Goal: Task Accomplishment & Management: Manage account settings

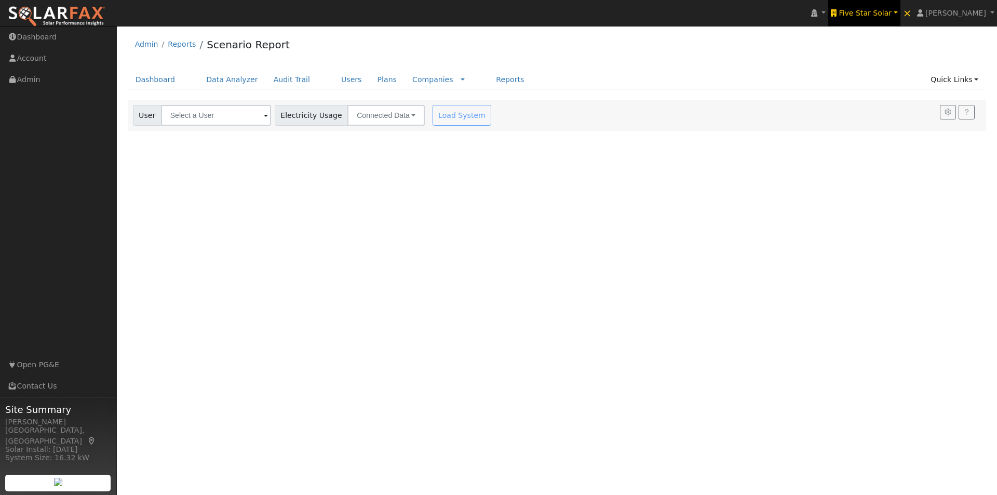
click at [884, 6] on link "Five Star Solar" at bounding box center [864, 13] width 72 height 26
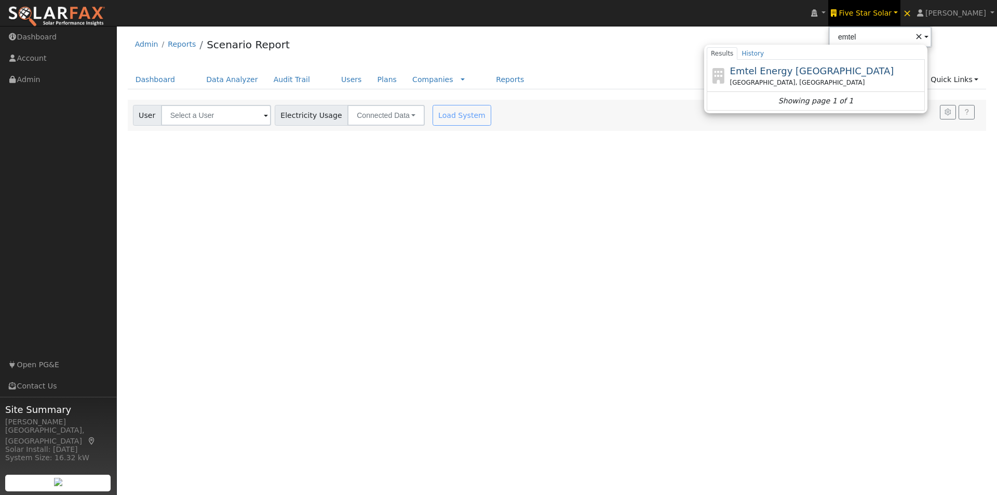
click at [789, 70] on span "Emtel Energy [GEOGRAPHIC_DATA]" at bounding box center [812, 70] width 164 height 11
type input "Emtel Energy [GEOGRAPHIC_DATA]"
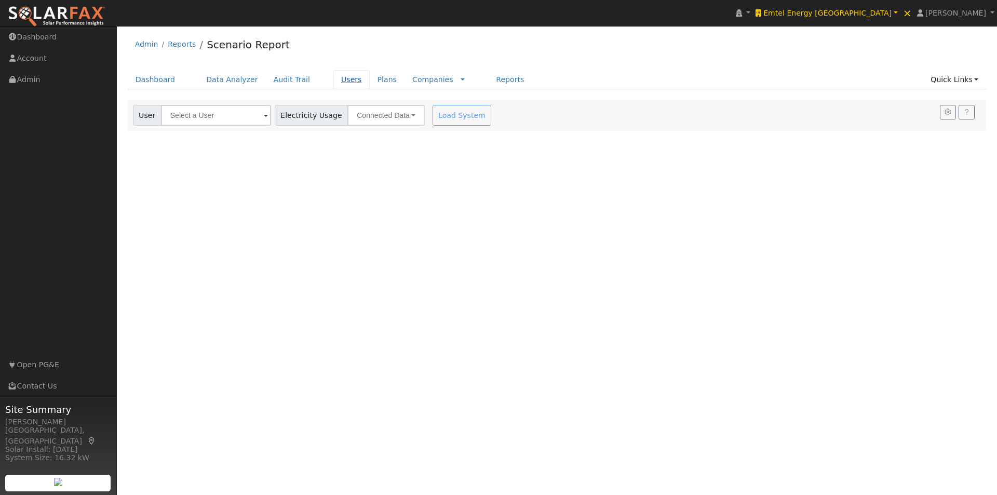
click at [333, 77] on link "Users" at bounding box center [351, 79] width 36 height 19
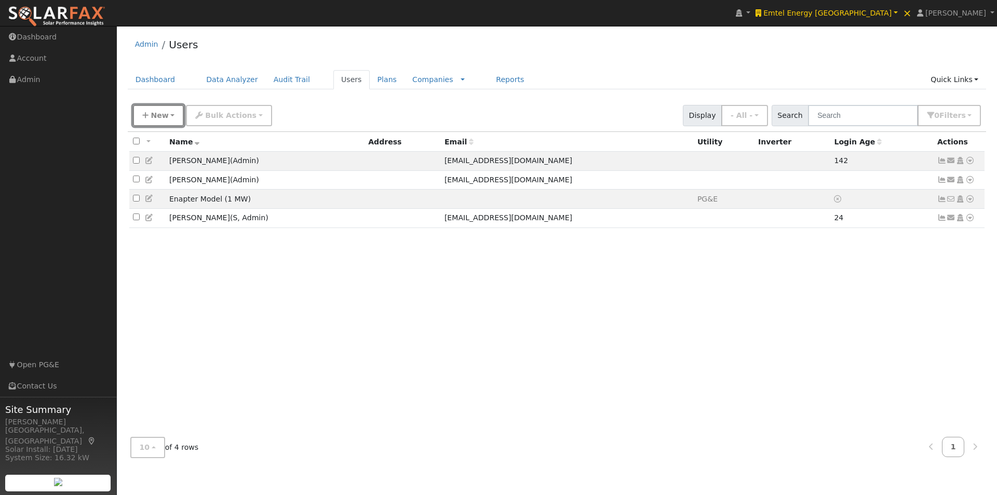
click at [161, 106] on button "New" at bounding box center [158, 115] width 51 height 21
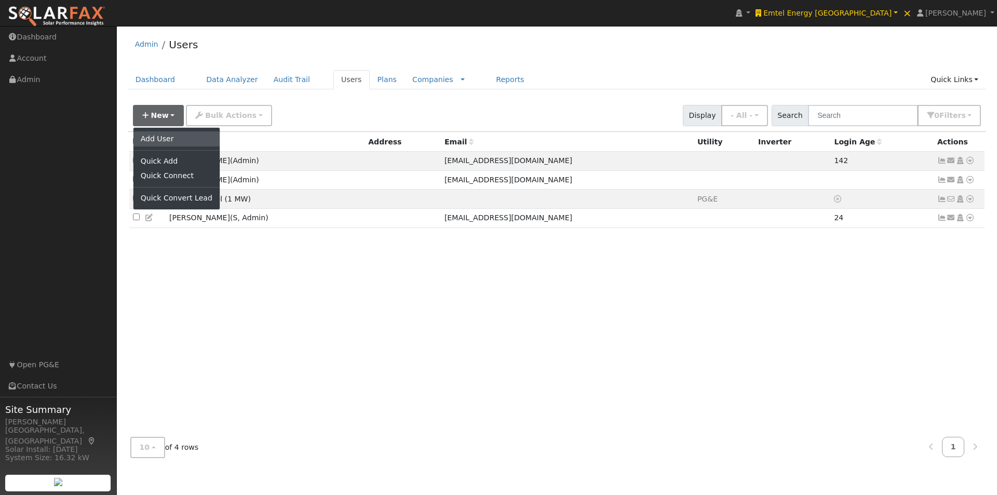
click at [153, 136] on link "Add User" at bounding box center [176, 138] width 86 height 15
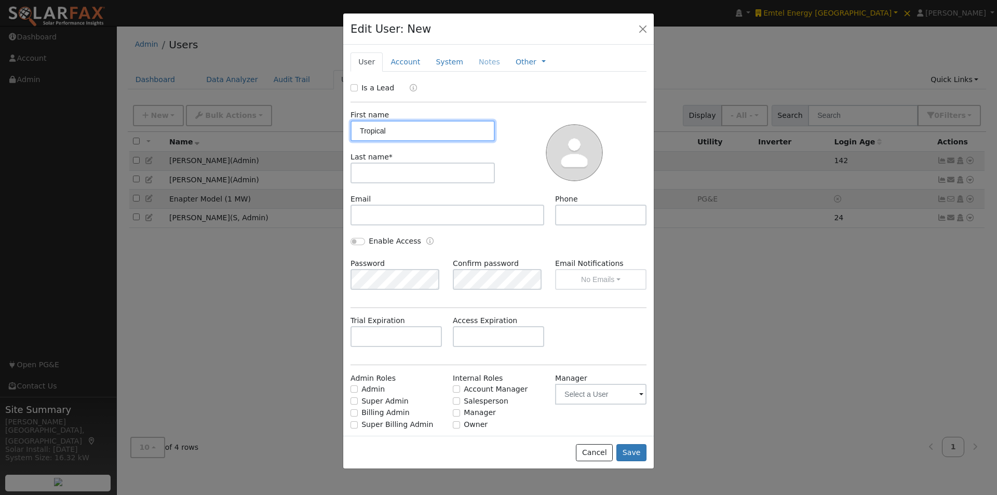
type input "Tropical"
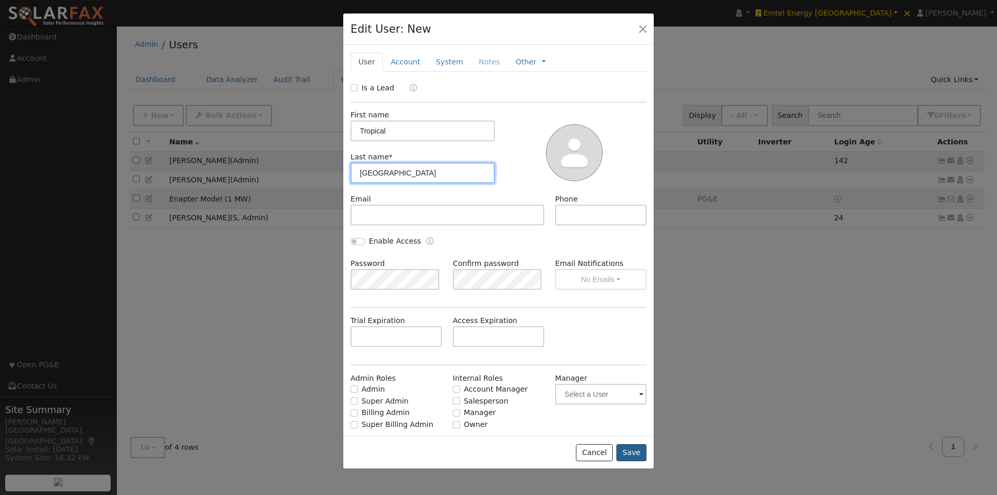
type input "Island Resort"
click at [632, 451] on button "Save" at bounding box center [631, 453] width 30 height 18
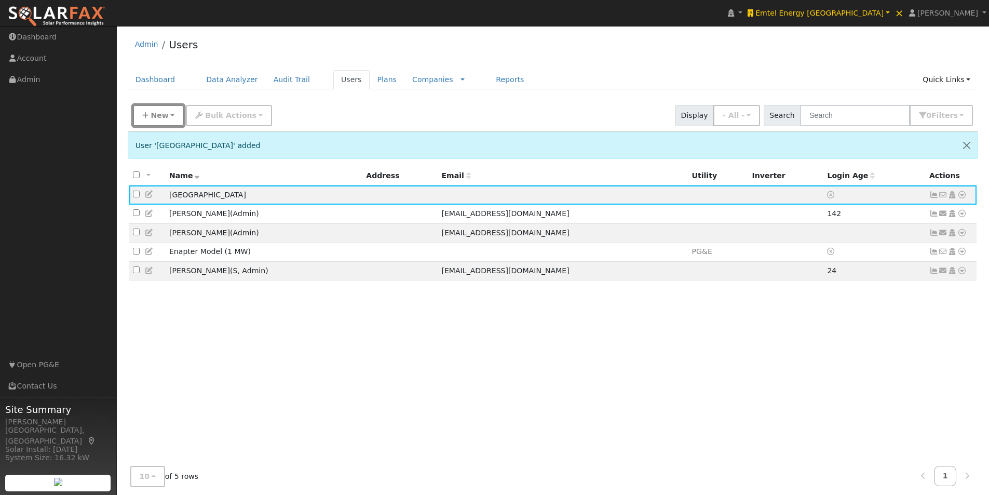
click at [147, 117] on icon "button" at bounding box center [145, 115] width 6 height 7
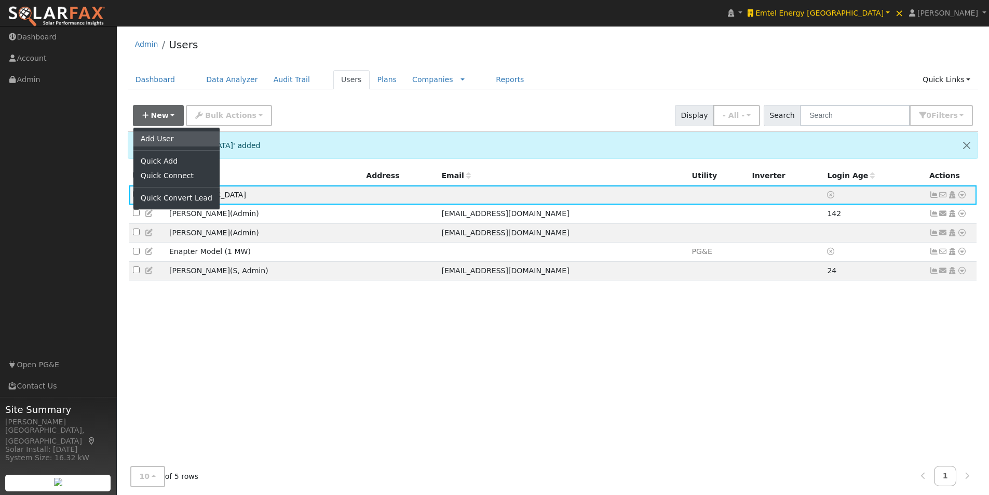
click at [155, 138] on link "Add User" at bounding box center [176, 138] width 86 height 15
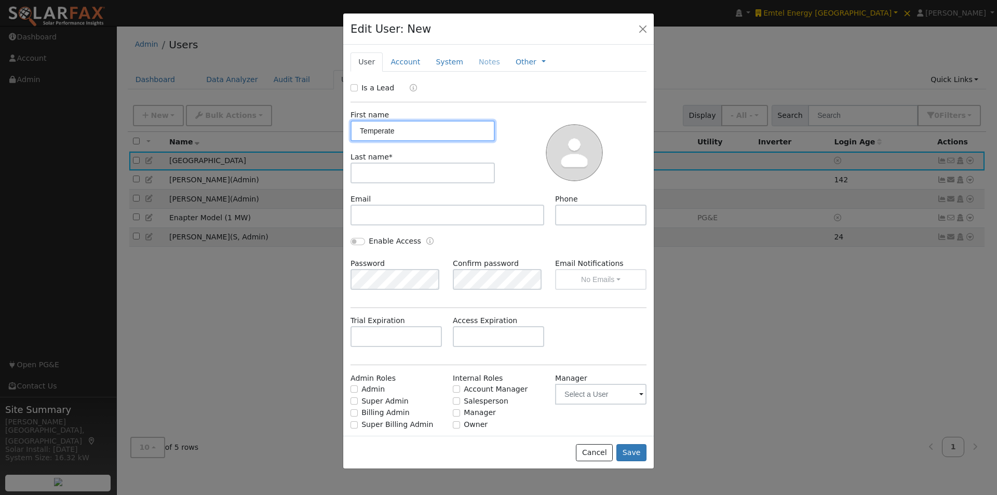
type input "Temperate"
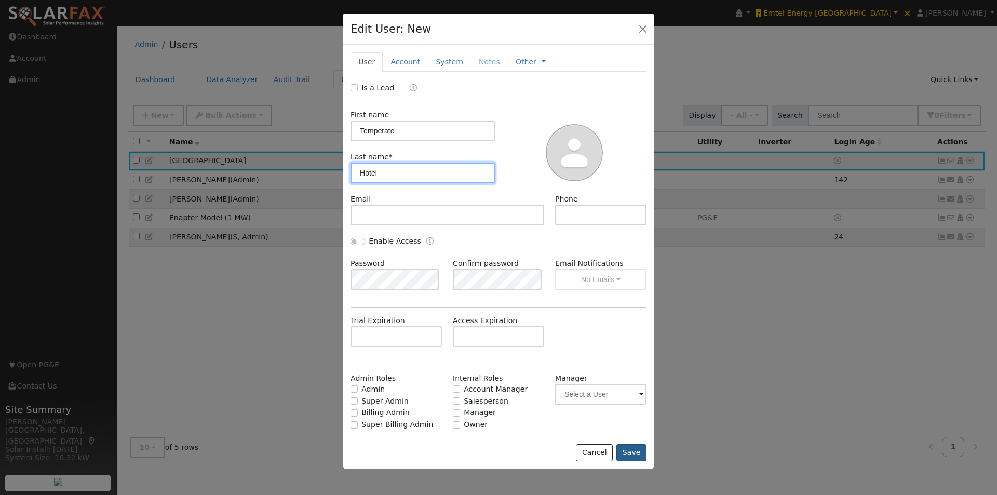
type input "Hotel"
click at [626, 449] on button "Save" at bounding box center [631, 453] width 30 height 18
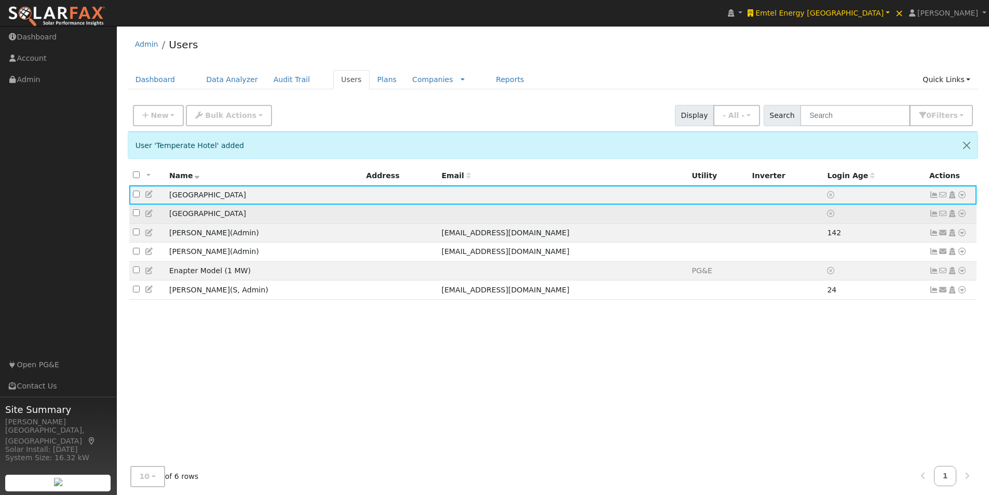
click at [772, 217] on td at bounding box center [785, 214] width 75 height 19
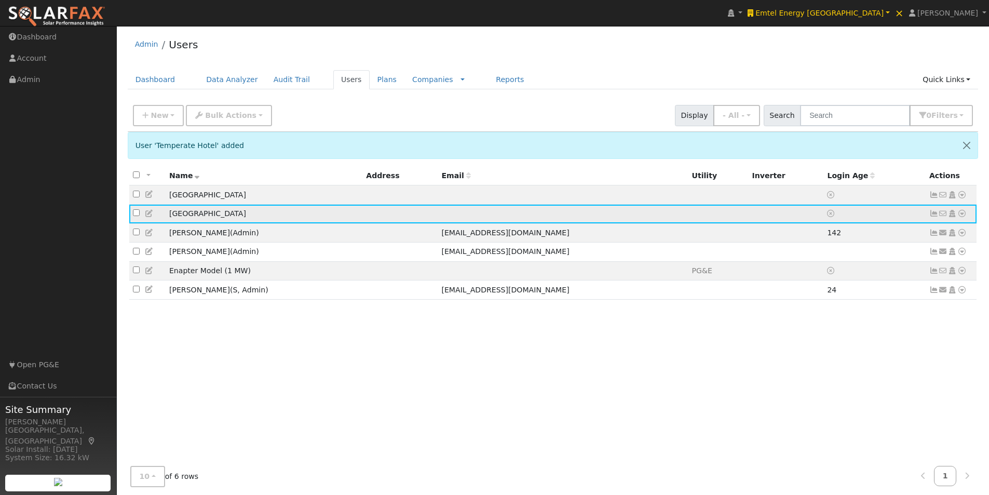
click at [964, 214] on icon at bounding box center [962, 213] width 9 height 7
click at [842, 270] on link "Import From CSV" at bounding box center [852, 270] width 76 height 15
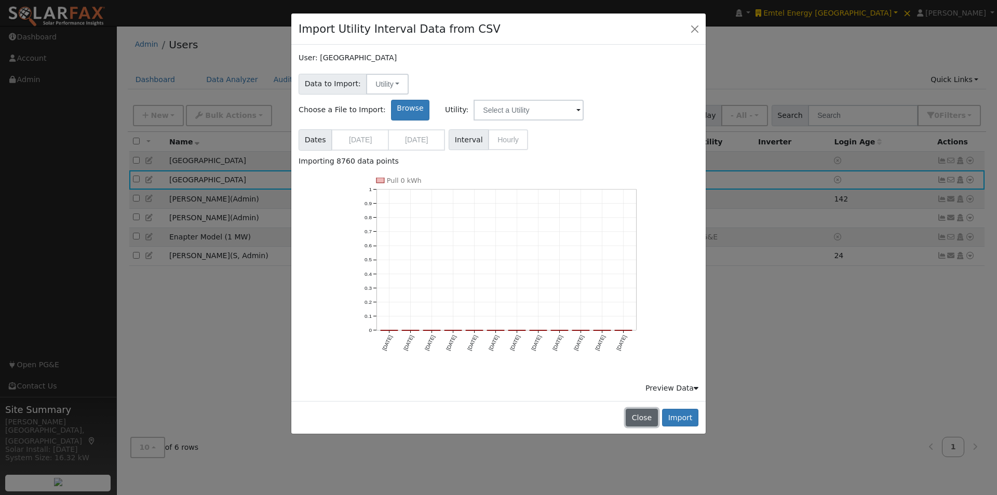
click at [650, 409] on button "Close" at bounding box center [642, 418] width 32 height 18
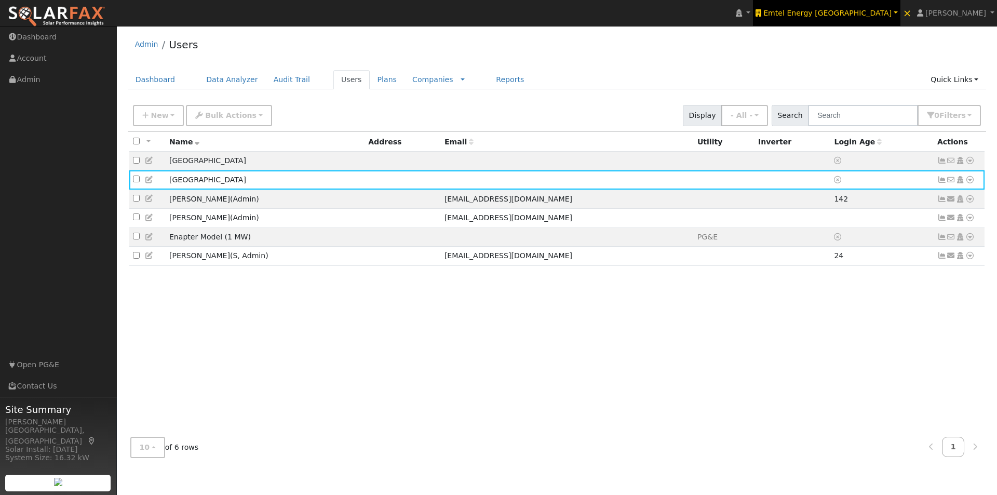
click at [863, 9] on span "Emtel Energy USA" at bounding box center [827, 13] width 128 height 8
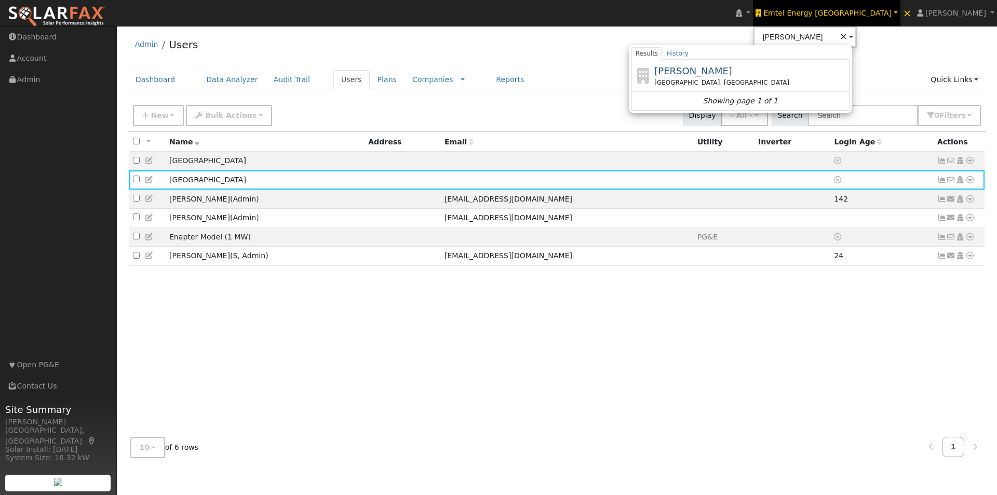
click at [732, 70] on span "[PERSON_NAME]" at bounding box center [693, 70] width 78 height 11
type input "[PERSON_NAME]"
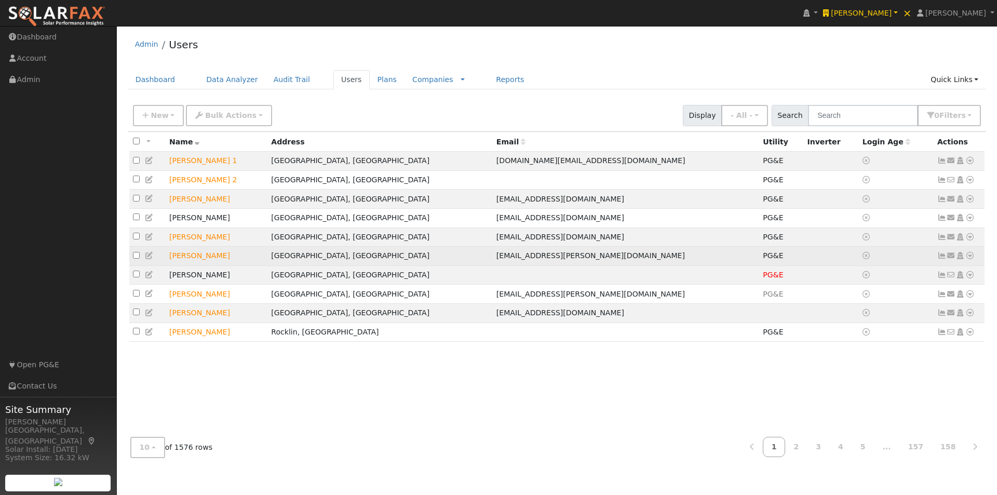
click at [942, 259] on icon at bounding box center [941, 255] width 9 height 7
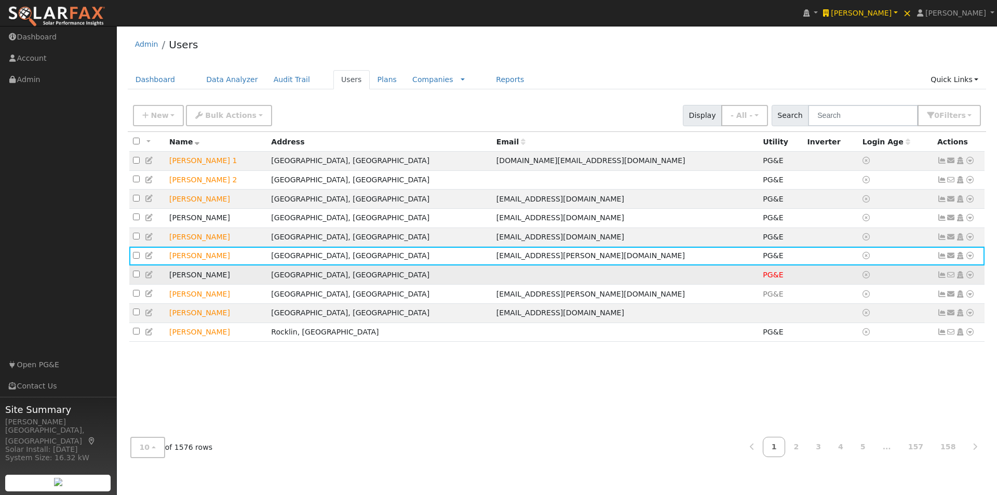
click at [944, 278] on icon at bounding box center [941, 274] width 9 height 7
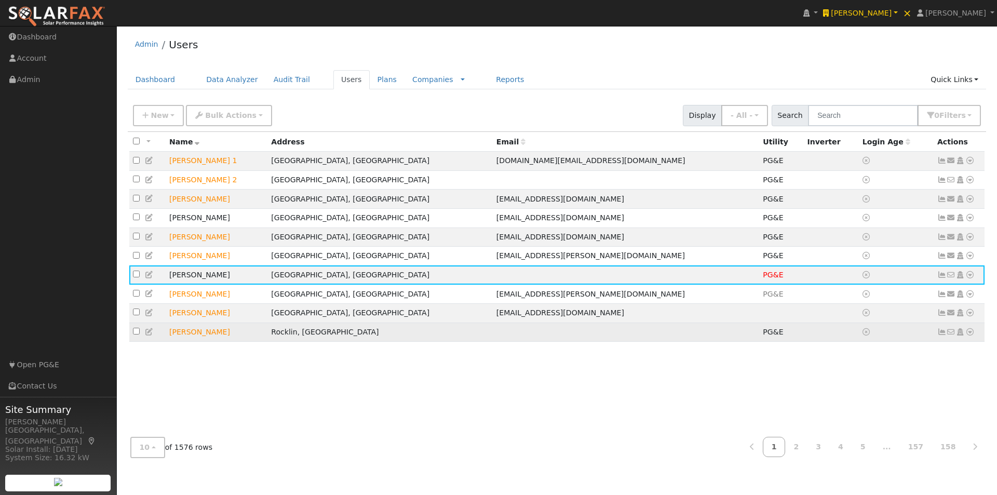
click at [942, 335] on icon at bounding box center [941, 331] width 9 height 7
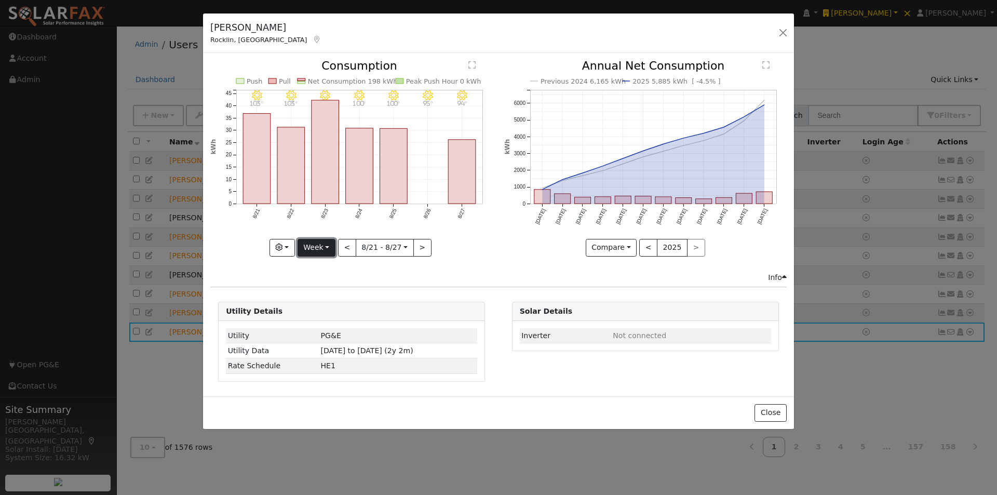
click at [317, 250] on button "Week" at bounding box center [317, 248] width 38 height 18
click at [312, 312] on link "Year" at bounding box center [334, 312] width 72 height 15
type input "2024-08-01"
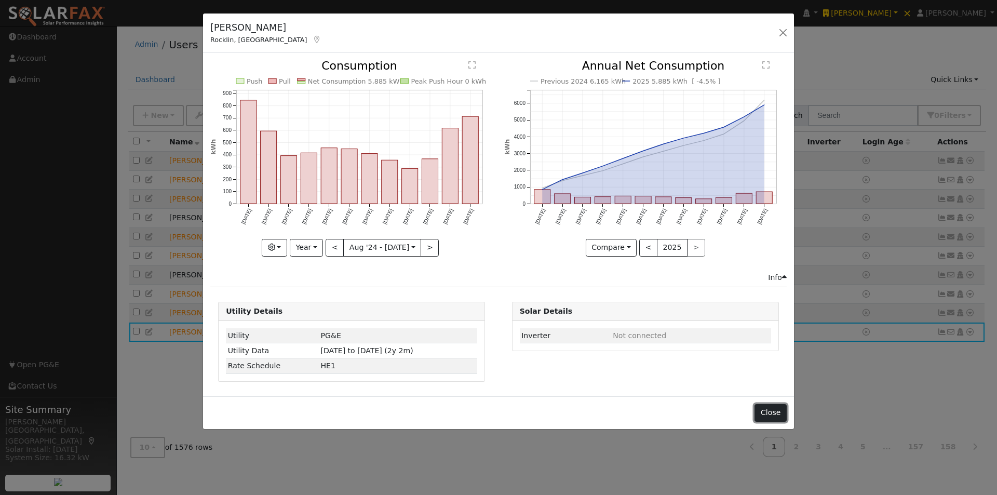
click at [760, 407] on button "Close" at bounding box center [771, 413] width 32 height 18
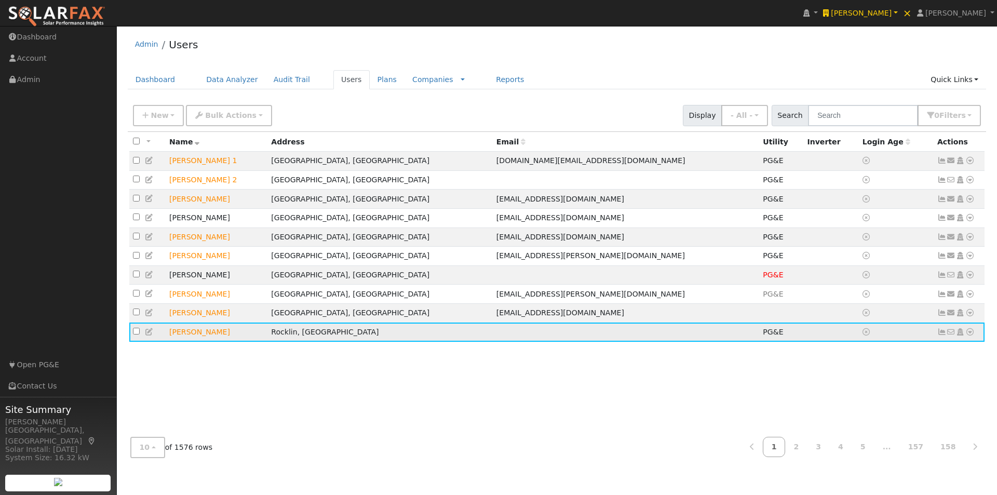
click at [971, 335] on icon at bounding box center [969, 331] width 9 height 7
click at [846, 275] on link "Export to CSV" at bounding box center [860, 270] width 76 height 15
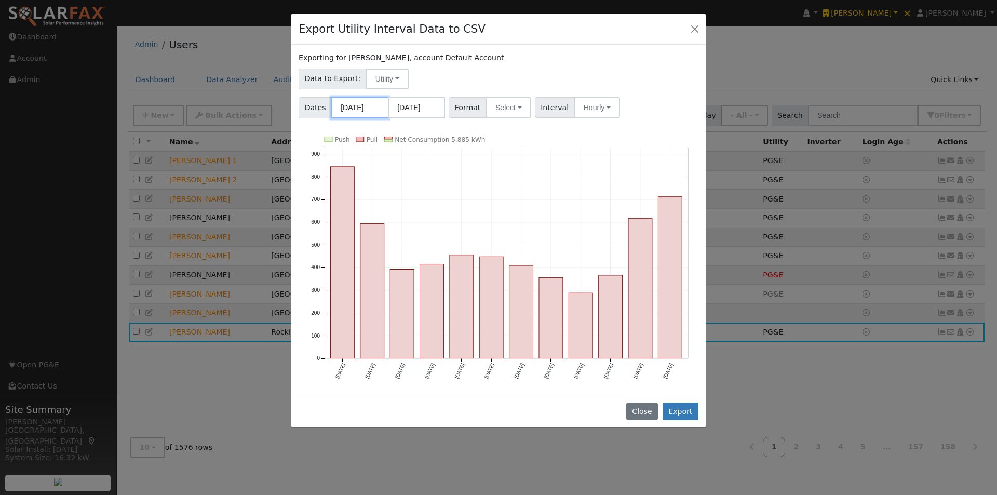
click at [361, 113] on input "08/01/2024" at bounding box center [359, 107] width 57 height 21
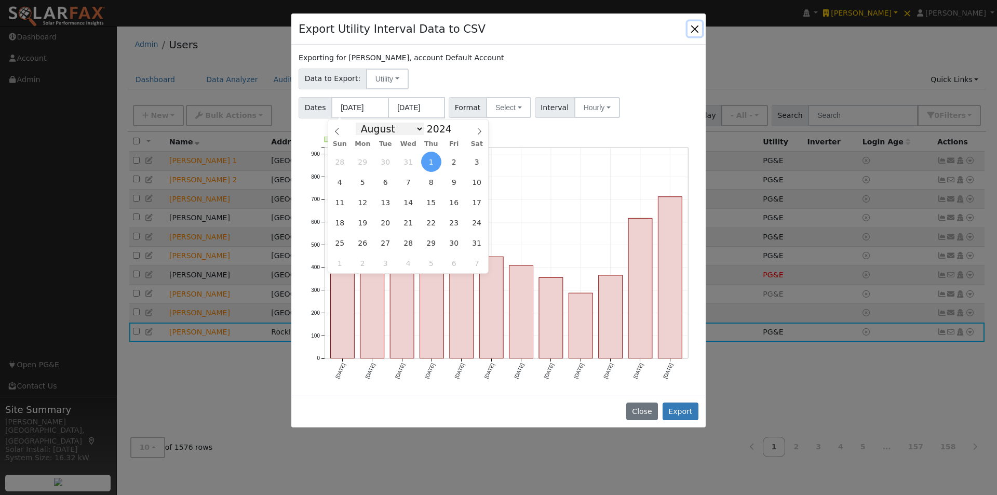
click at [418, 127] on select "January February March April May June July August September October November De…" at bounding box center [390, 129] width 68 height 12
select select "0"
click at [364, 123] on select "January February March April May June July August September October November De…" at bounding box center [390, 129] width 68 height 12
click at [454, 134] on span at bounding box center [457, 132] width 7 height 6
type input "2023"
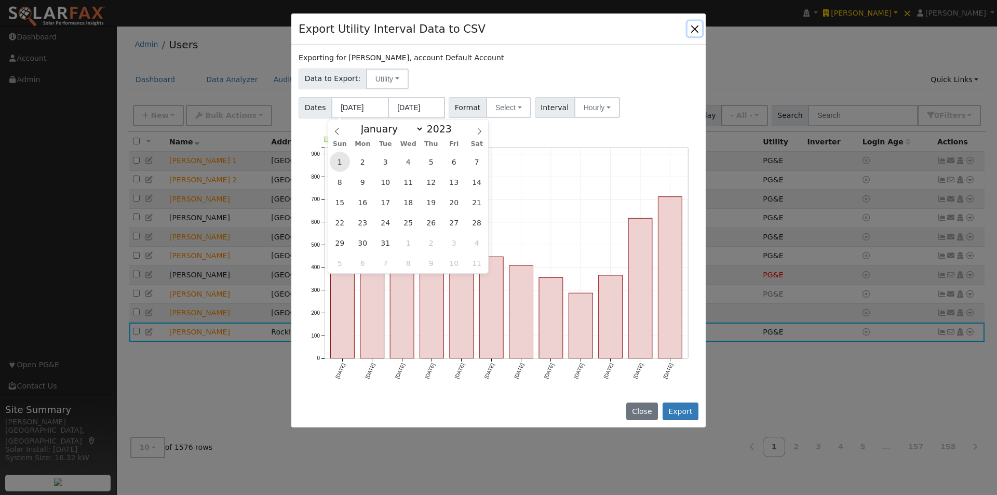
click at [335, 159] on span "1" at bounding box center [340, 162] width 20 height 20
type input "01/01/2023"
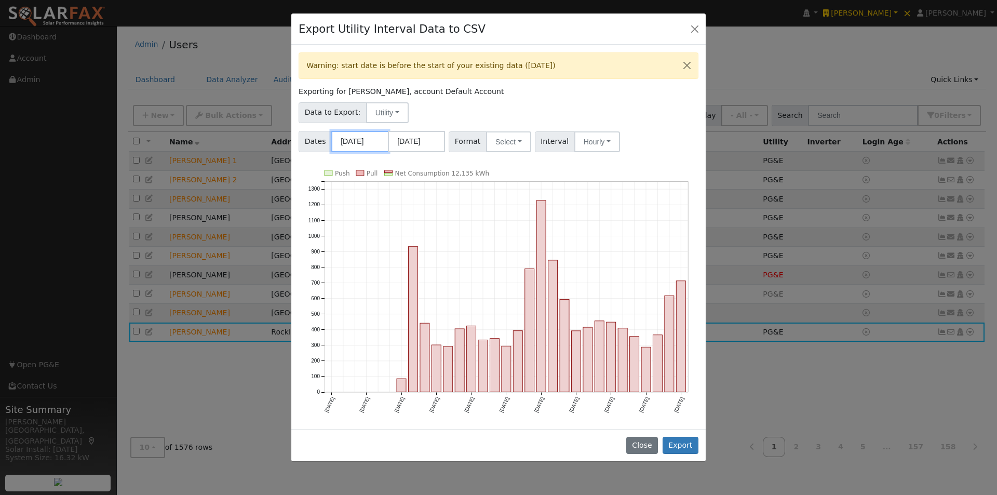
click at [365, 142] on input "01/01/2023" at bounding box center [359, 141] width 57 height 21
click at [454, 160] on span at bounding box center [457, 160] width 7 height 6
type input "2024"
click at [359, 196] on span "1" at bounding box center [363, 195] width 20 height 20
type input "[DATE]"
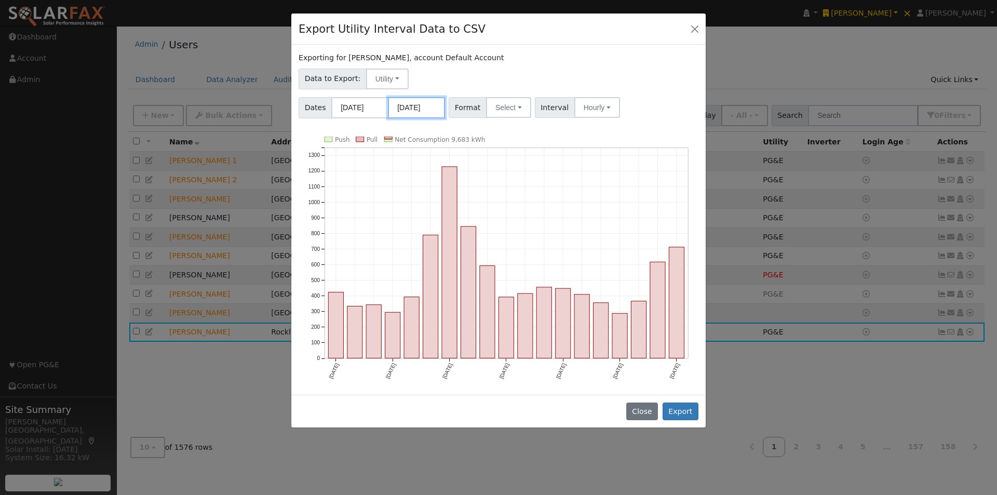
drag, startPoint x: 421, startPoint y: 104, endPoint x: 423, endPoint y: 116, distance: 12.6
click at [421, 104] on input "07/31/2025" at bounding box center [416, 107] width 57 height 21
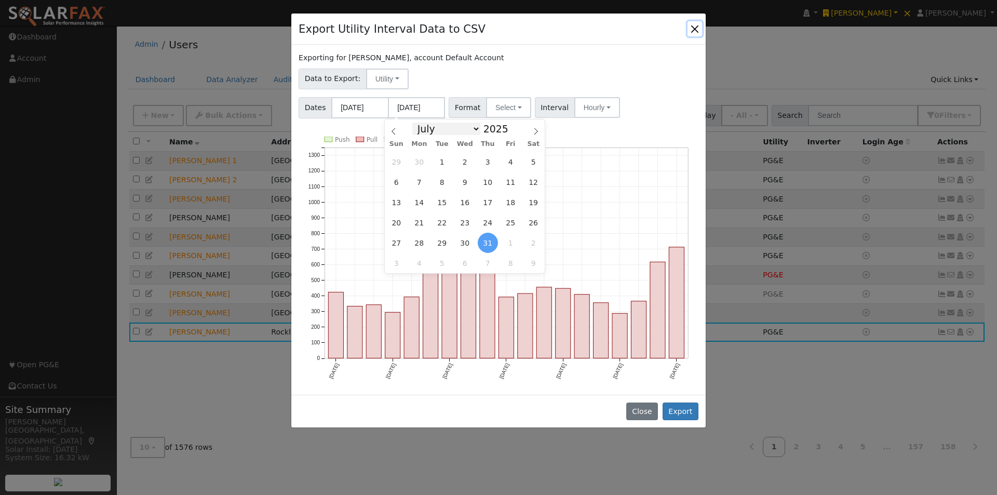
drag, startPoint x: 472, startPoint y: 128, endPoint x: 472, endPoint y: 135, distance: 6.8
click at [472, 128] on select "January February March April May June July August September October November De…" at bounding box center [446, 129] width 68 height 12
select select "11"
click at [421, 123] on select "January February March April May June July August September October November De…" at bounding box center [446, 129] width 68 height 12
drag, startPoint x: 506, startPoint y: 131, endPoint x: 506, endPoint y: 138, distance: 7.3
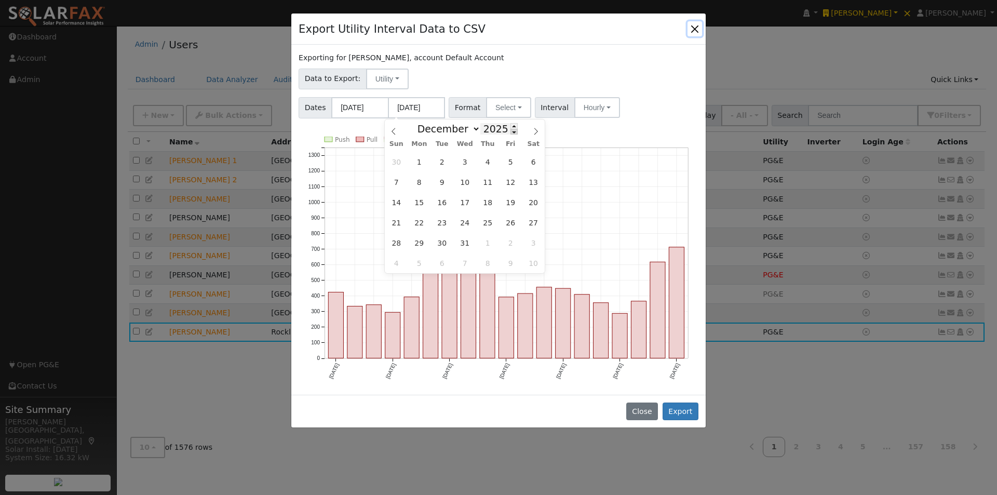
click at [510, 132] on span at bounding box center [513, 132] width 7 height 6
type input "2024"
drag, startPoint x: 440, startPoint y: 240, endPoint x: 539, endPoint y: 219, distance: 100.5
click at [442, 240] on span "31" at bounding box center [442, 243] width 20 height 20
type input "[DATE]"
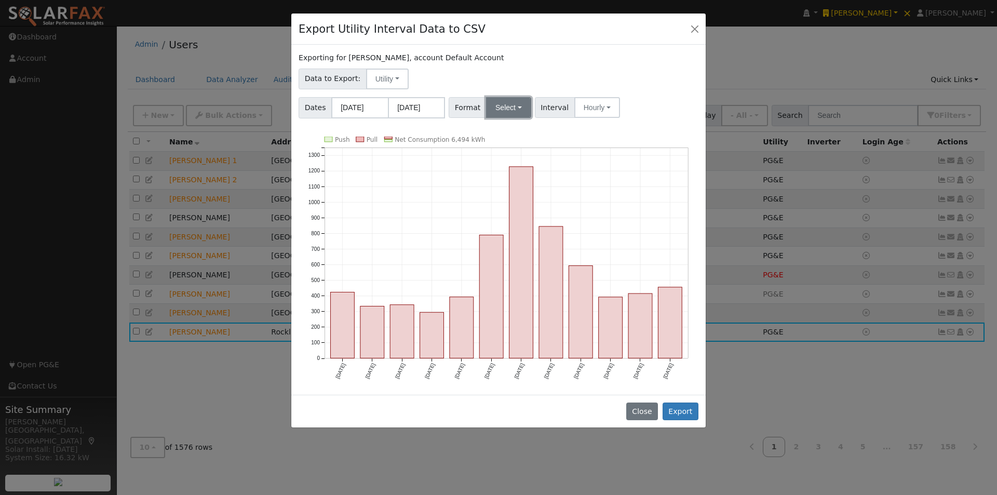
click at [514, 112] on button "Select" at bounding box center [508, 107] width 45 height 21
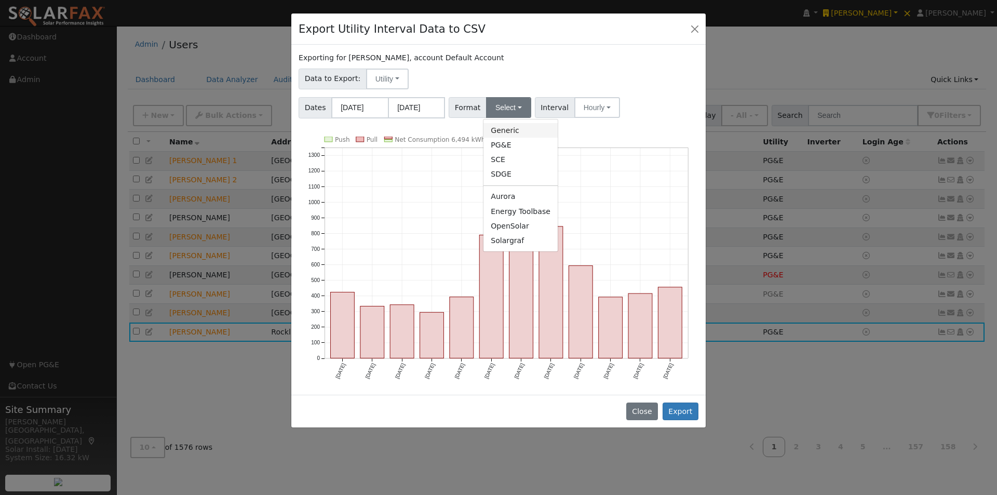
click at [501, 131] on link "Generic" at bounding box center [520, 130] width 74 height 15
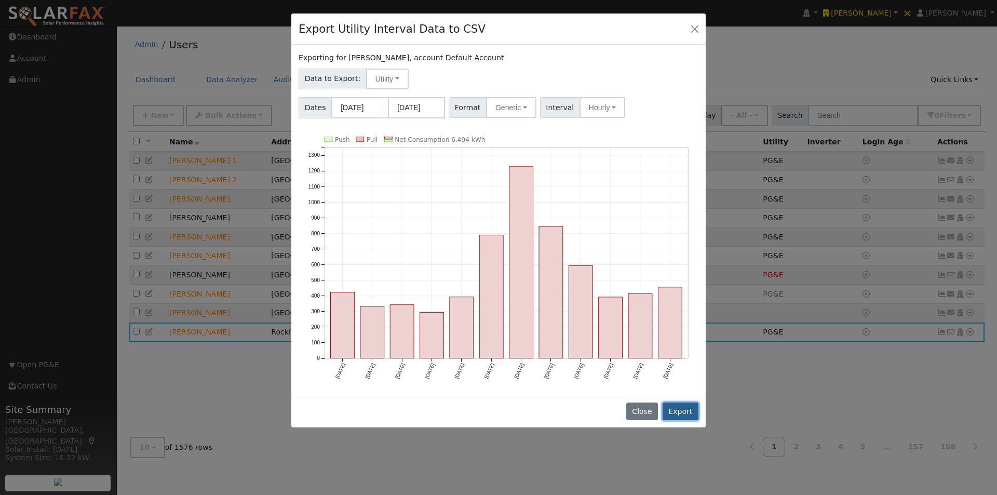
click at [684, 411] on button "Export" at bounding box center [681, 411] width 36 height 18
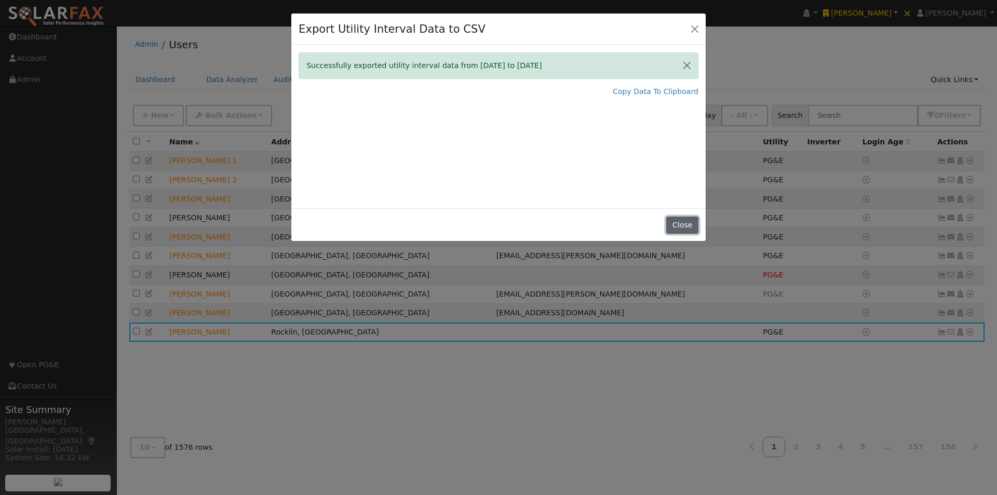
click at [690, 221] on button "Close" at bounding box center [682, 226] width 32 height 18
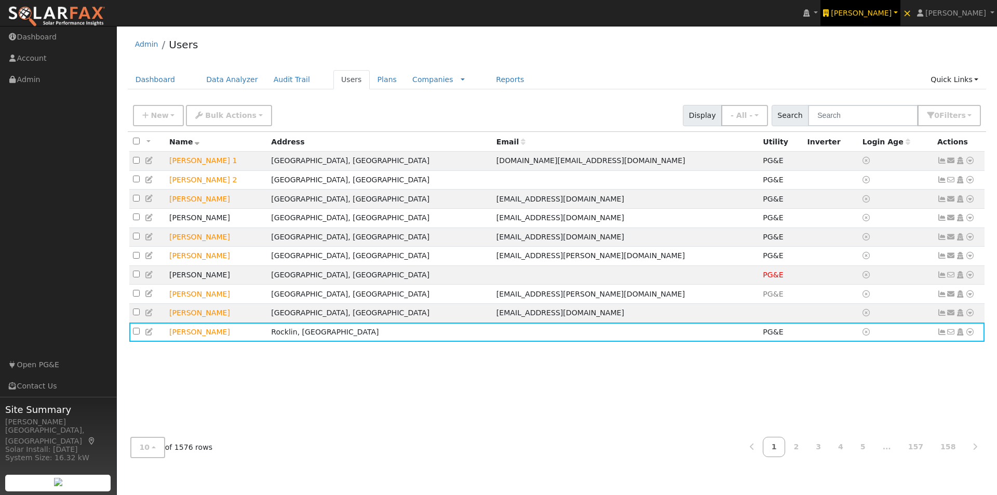
click at [892, 17] on span "Ambrose Solar" at bounding box center [861, 13] width 61 height 8
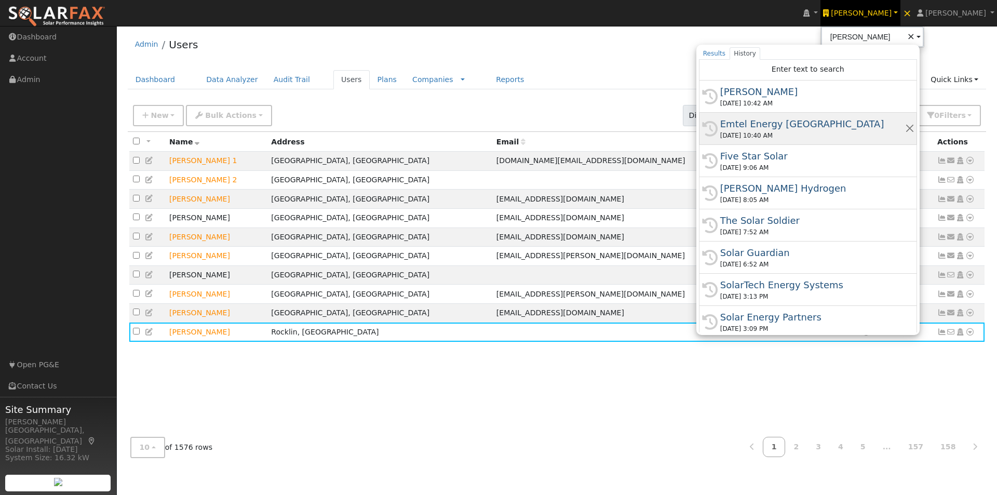
click at [767, 122] on div "Emtel Energy [GEOGRAPHIC_DATA]" at bounding box center [812, 124] width 185 height 14
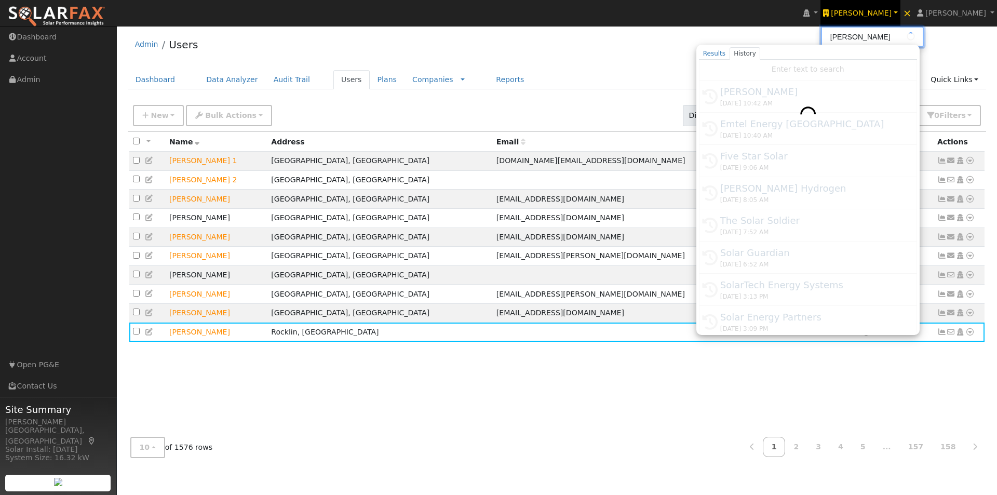
type input "Emtel Energy [GEOGRAPHIC_DATA]"
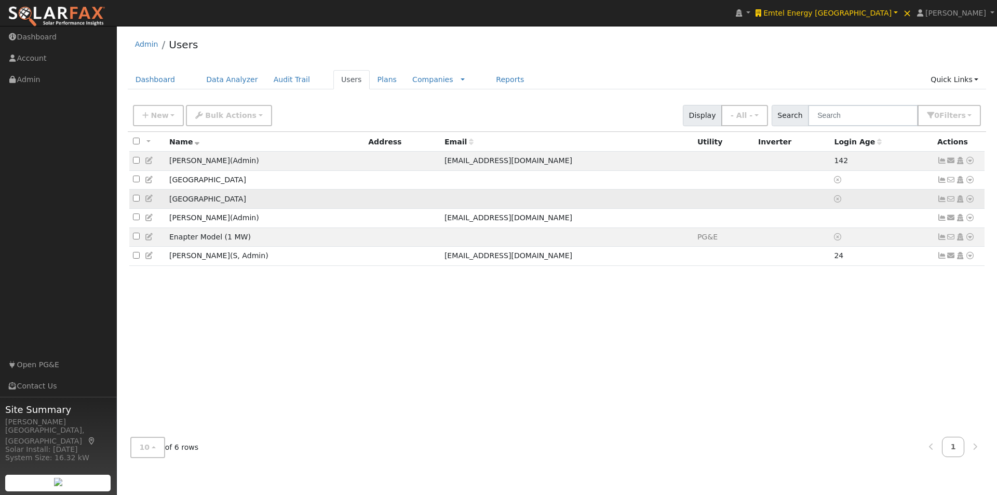
click at [294, 197] on td "[GEOGRAPHIC_DATA]" at bounding box center [265, 199] width 199 height 19
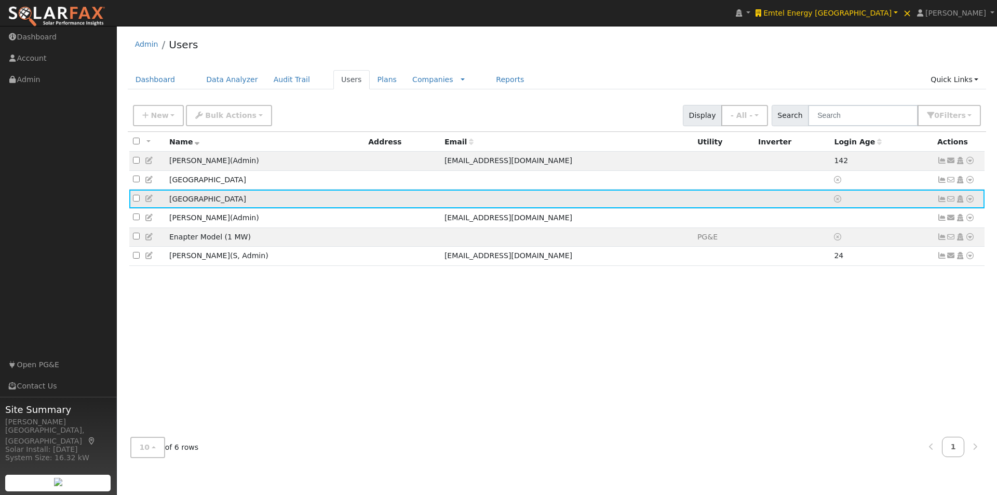
click at [970, 200] on icon at bounding box center [969, 198] width 9 height 7
click at [874, 256] on link "Import From CSV" at bounding box center [860, 255] width 76 height 15
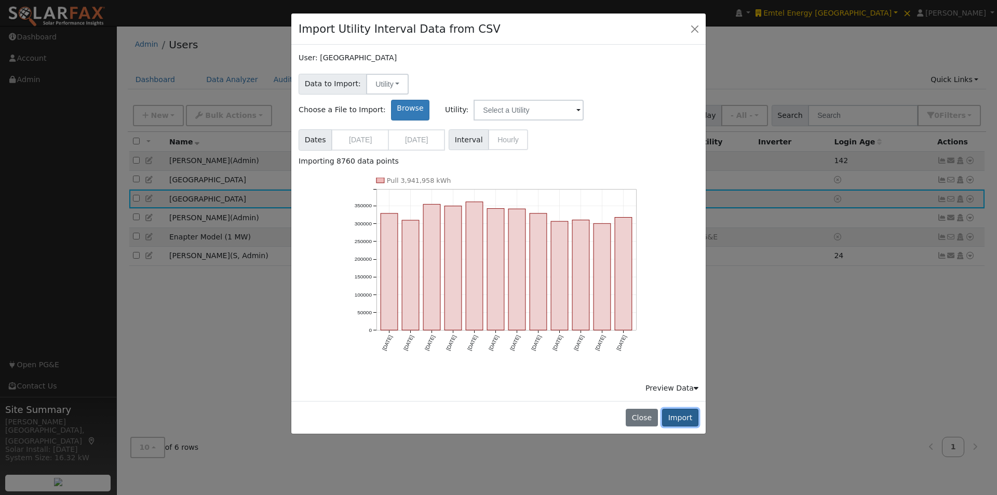
click at [679, 409] on button "Import" at bounding box center [680, 418] width 36 height 18
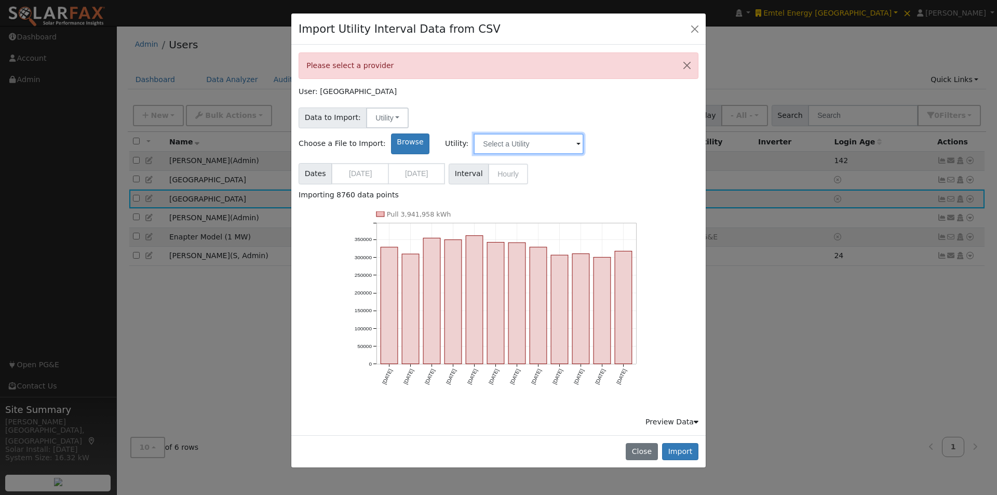
click at [584, 133] on input "text" at bounding box center [529, 143] width 110 height 21
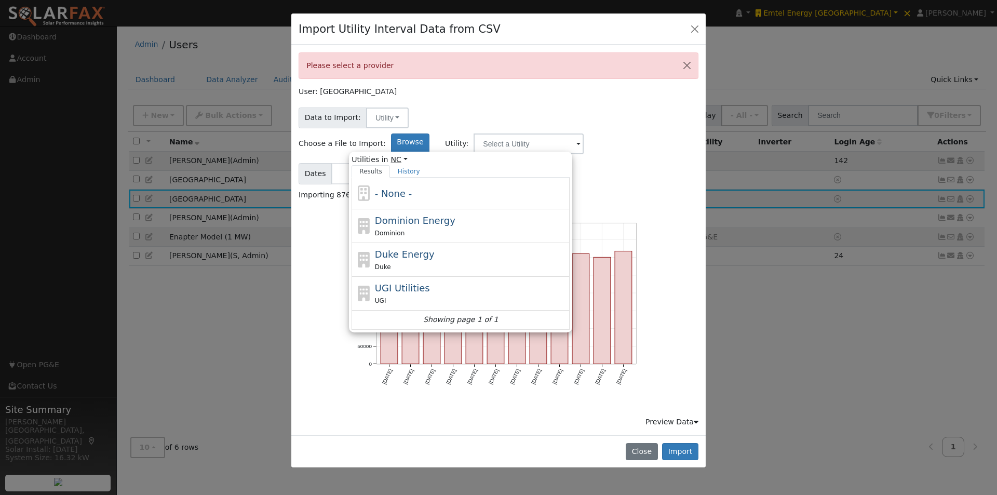
click at [408, 154] on link "NC" at bounding box center [399, 159] width 17 height 11
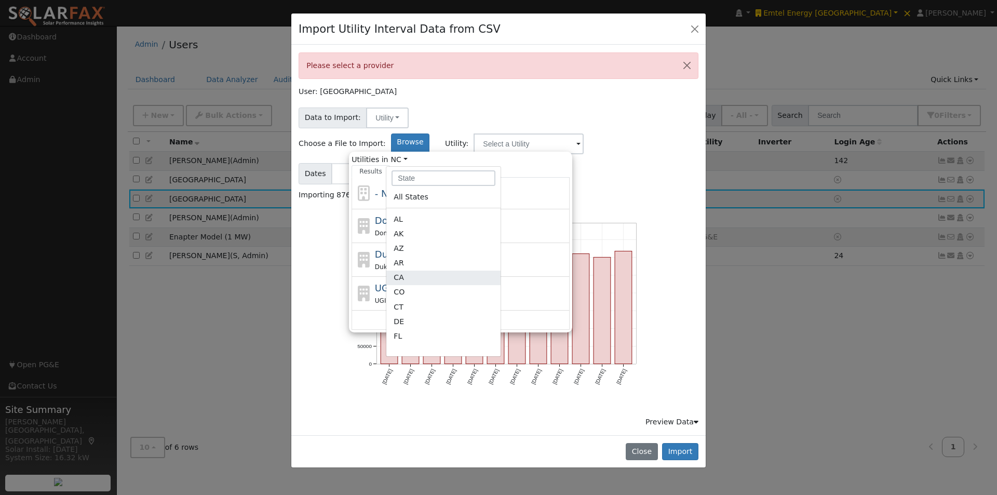
click at [499, 285] on link "CA" at bounding box center [443, 292] width 114 height 15
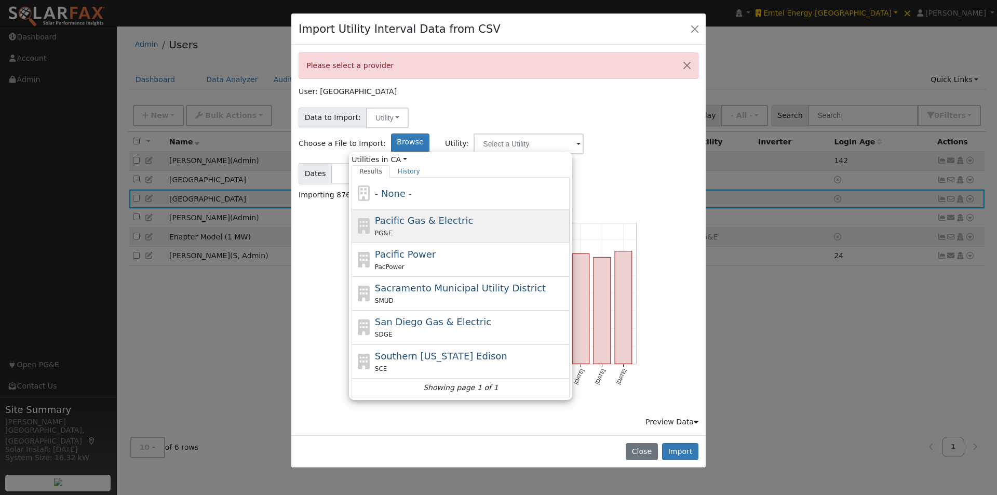
click at [473, 215] on span "Pacific Gas & Electric" at bounding box center [424, 220] width 98 height 11
type input "Pacific Gas & Electric"
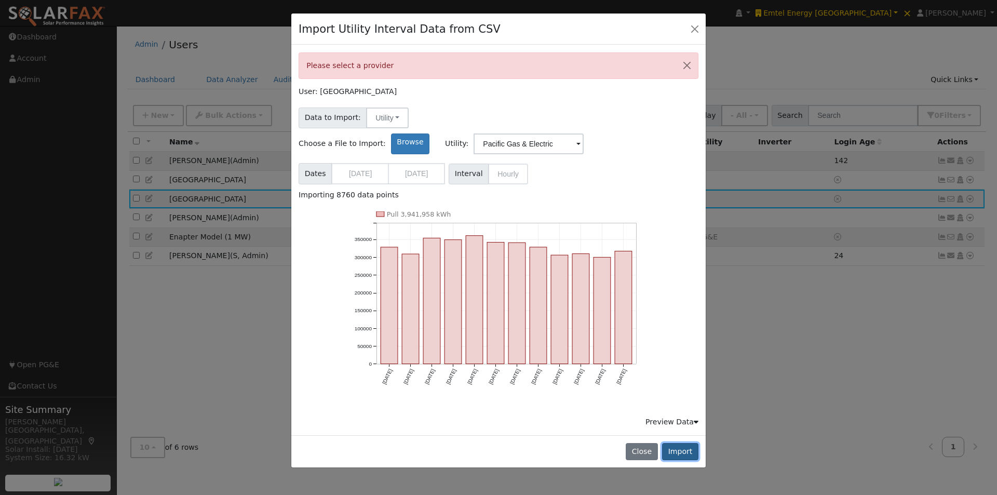
click at [683, 443] on button "Import" at bounding box center [680, 452] width 36 height 18
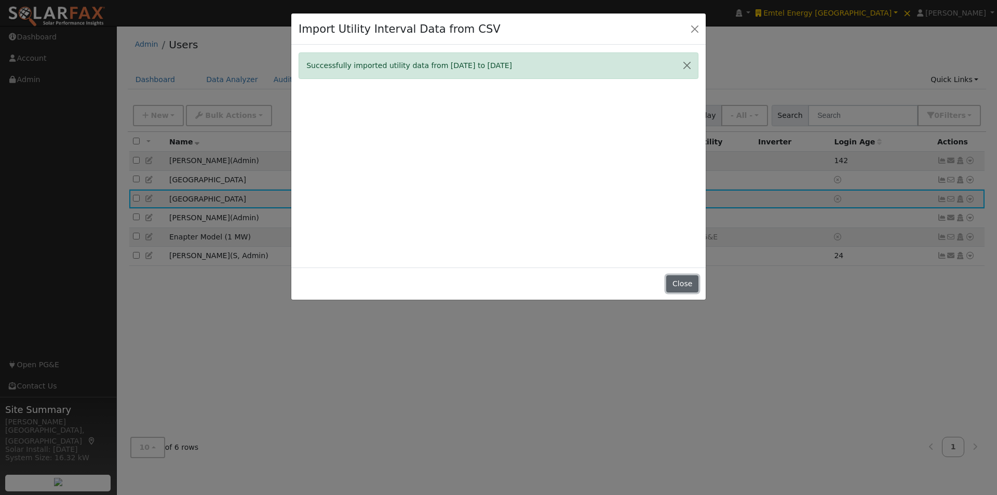
click at [679, 287] on button "Close" at bounding box center [682, 284] width 32 height 18
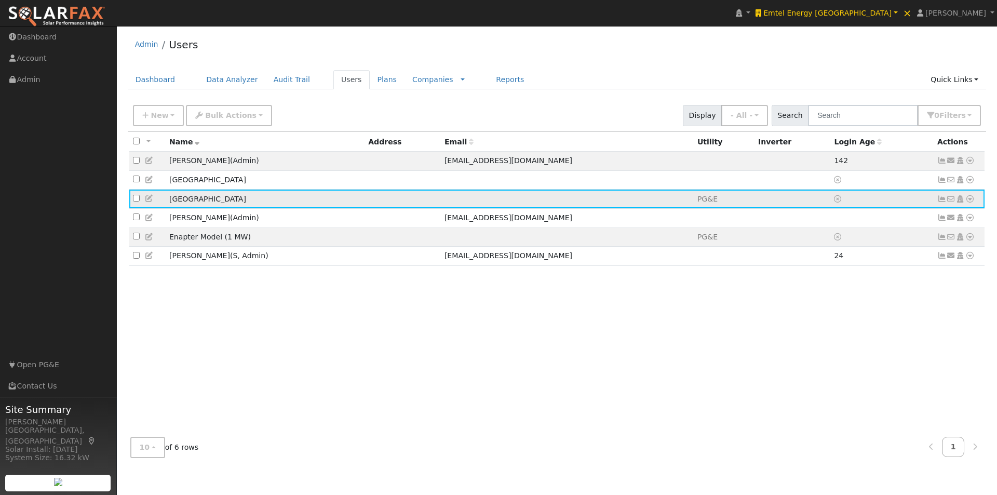
click at [943, 201] on icon at bounding box center [941, 198] width 9 height 7
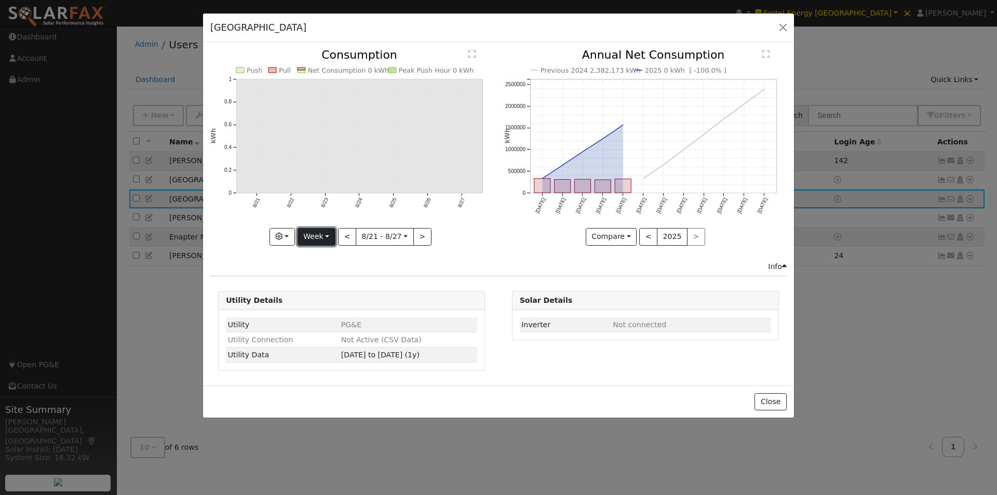
click at [329, 241] on button "Week" at bounding box center [317, 237] width 38 height 18
click at [328, 301] on link "Year" at bounding box center [334, 301] width 72 height 15
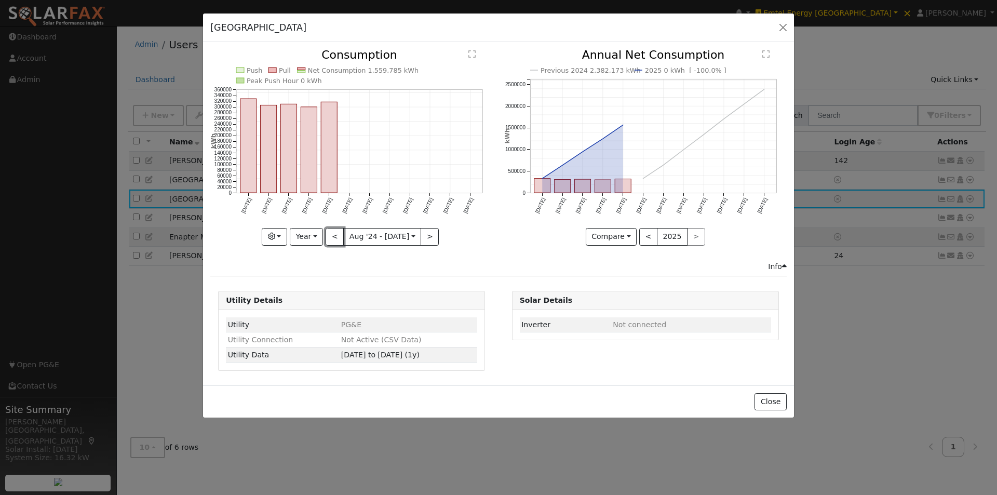
drag, startPoint x: 335, startPoint y: 233, endPoint x: 358, endPoint y: 234, distance: 23.4
click at [336, 234] on button "<" at bounding box center [335, 237] width 18 height 18
type input "2023-08-01"
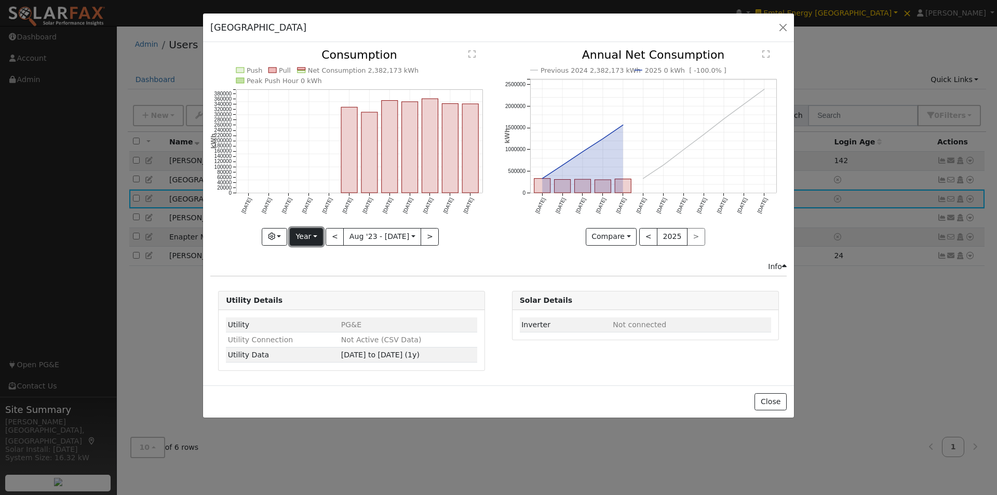
click at [314, 238] on button "Year" at bounding box center [306, 237] width 33 height 18
click at [319, 319] on link "Custom" at bounding box center [326, 316] width 72 height 15
click at [451, 235] on button "month" at bounding box center [441, 237] width 41 height 18
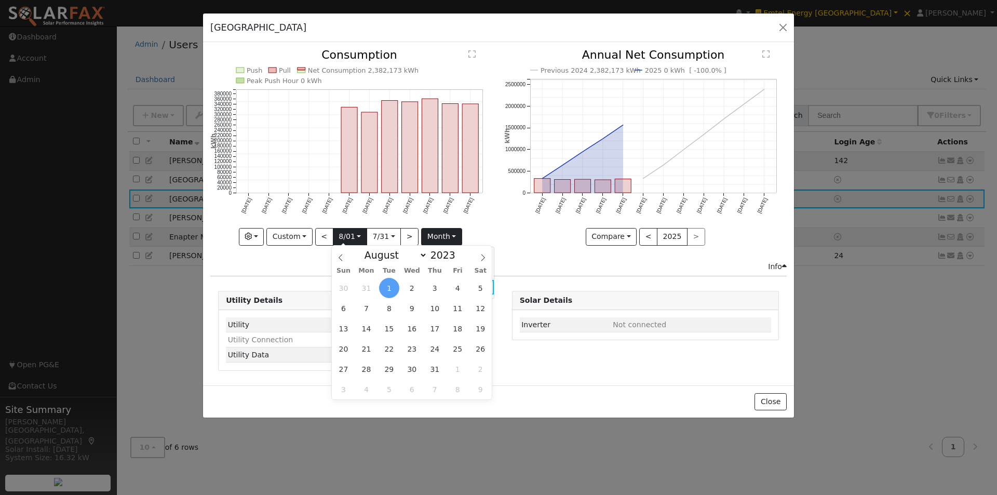
click at [361, 236] on input "2023-08-01" at bounding box center [349, 236] width 33 height 17
click at [422, 254] on select "January February March April May June July August September October November De…" at bounding box center [393, 255] width 68 height 12
select select "0"
click at [368, 249] on select "January February March April May June July August September October November De…" at bounding box center [393, 255] width 68 height 12
click at [458, 253] on span at bounding box center [461, 252] width 7 height 6
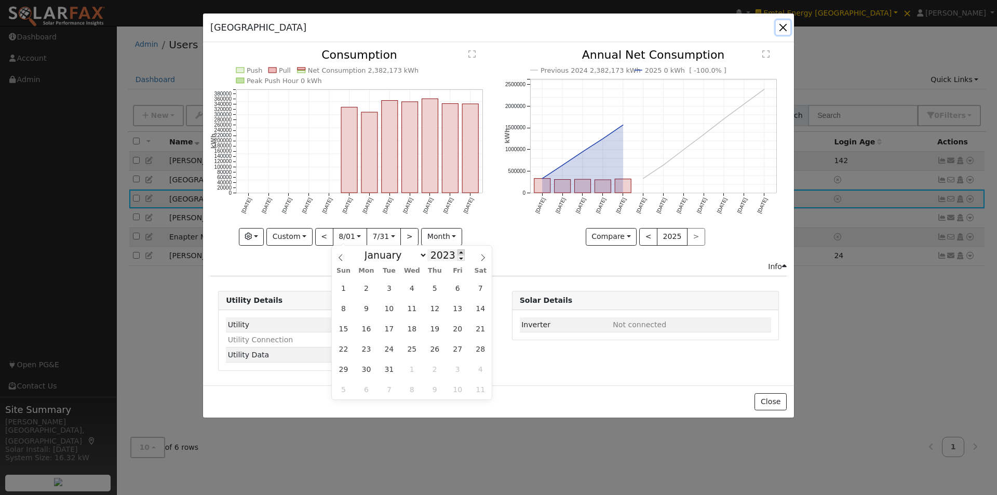
type input "2024"
drag, startPoint x: 365, startPoint y: 287, endPoint x: 381, endPoint y: 241, distance: 48.5
click at [365, 287] on span "1" at bounding box center [366, 288] width 20 height 20
type input "2024-01-01"
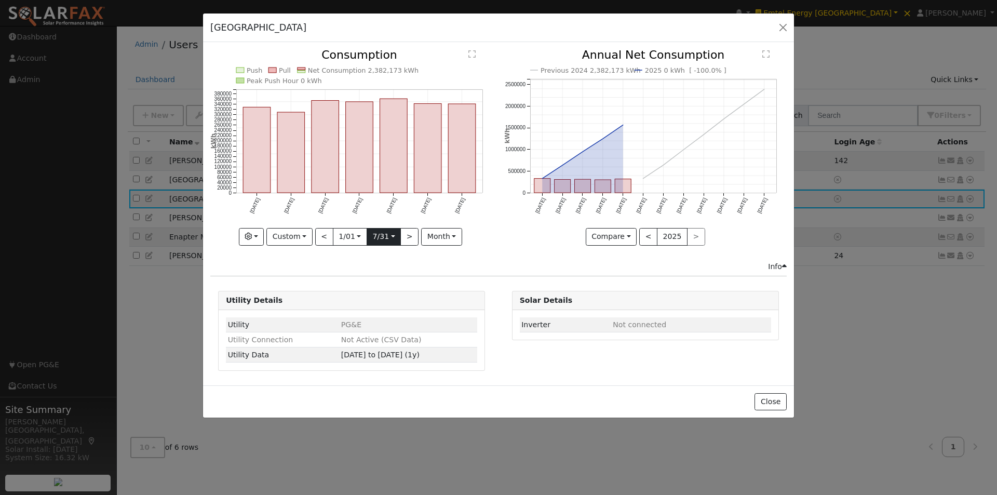
click at [395, 232] on input "2024-07-31" at bounding box center [383, 236] width 33 height 17
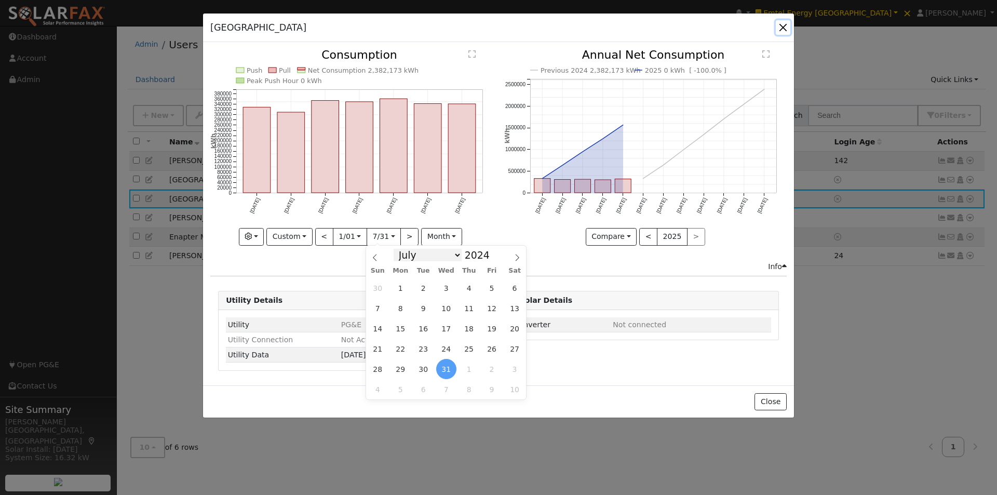
drag, startPoint x: 455, startPoint y: 253, endPoint x: 447, endPoint y: 263, distance: 12.6
click at [454, 254] on select "January February March April May June July August September October November De…" at bounding box center [428, 255] width 68 height 12
select select "11"
click at [402, 249] on select "January February March April May June July August September October November De…" at bounding box center [428, 255] width 68 height 12
drag, startPoint x: 422, startPoint y: 367, endPoint x: 482, endPoint y: 284, distance: 102.5
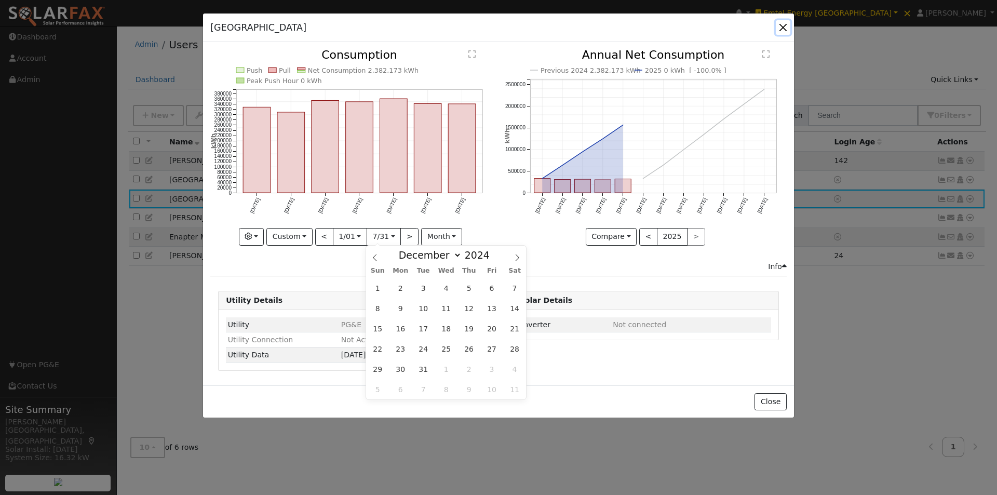
click at [422, 366] on span "31" at bounding box center [423, 369] width 20 height 20
type input "2024-12-31"
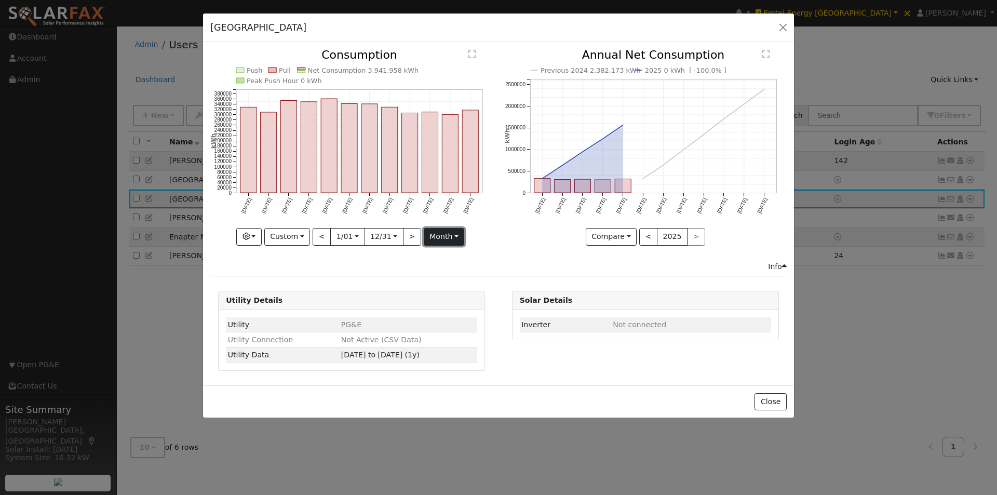
click at [448, 240] on button "month" at bounding box center [444, 237] width 41 height 18
click at [439, 275] on link "Day" at bounding box center [460, 272] width 72 height 15
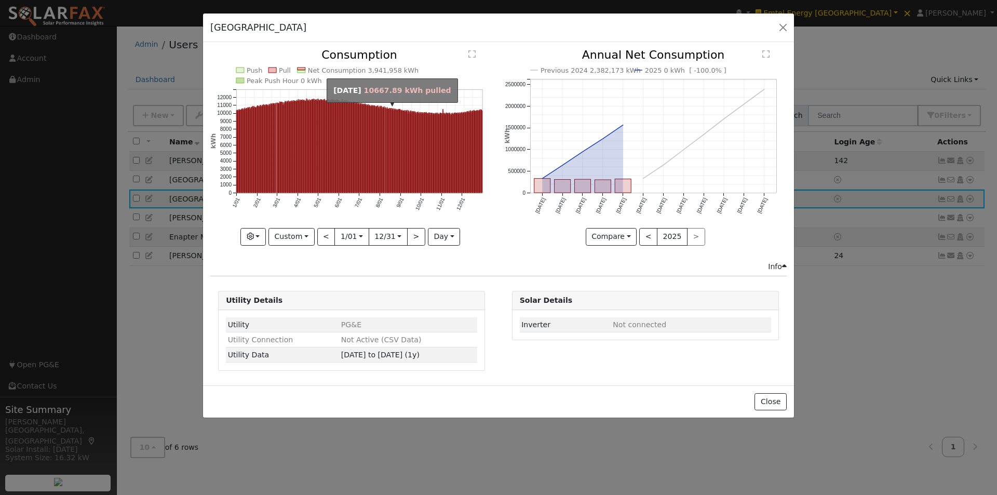
click at [385, 141] on rect "onclick=""" at bounding box center [385, 150] width 1 height 85
type input "2024-08-09"
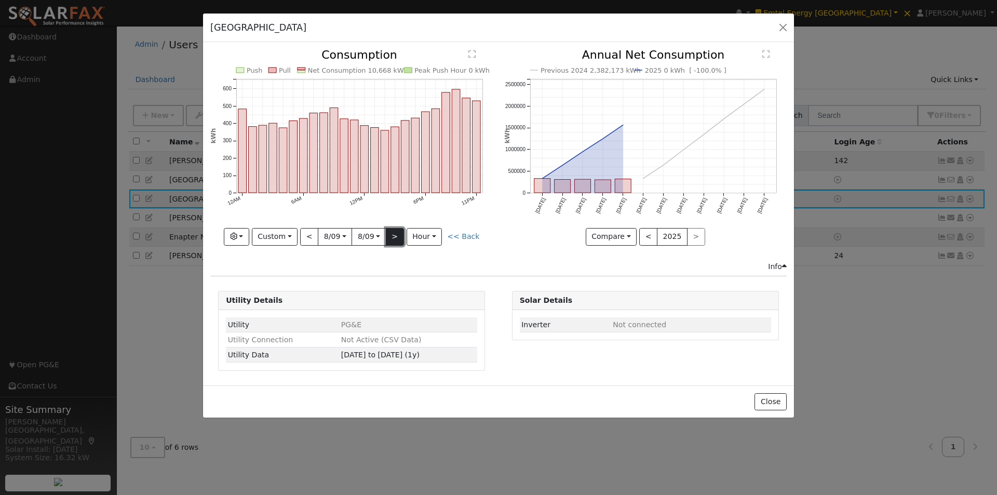
click at [397, 236] on button ">" at bounding box center [395, 237] width 18 height 18
type input "2024-08-10"
click at [397, 236] on button ">" at bounding box center [395, 237] width 18 height 18
type input "2024-08-11"
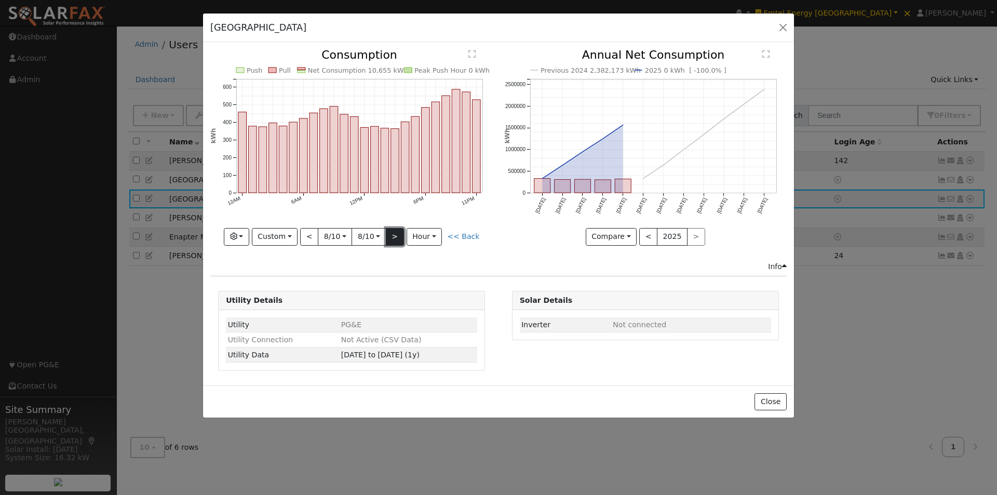
type input "2024-08-11"
click at [316, 236] on button "<" at bounding box center [309, 237] width 18 height 18
type input "2024-08-10"
click at [756, 401] on div "Close" at bounding box center [498, 401] width 591 height 33
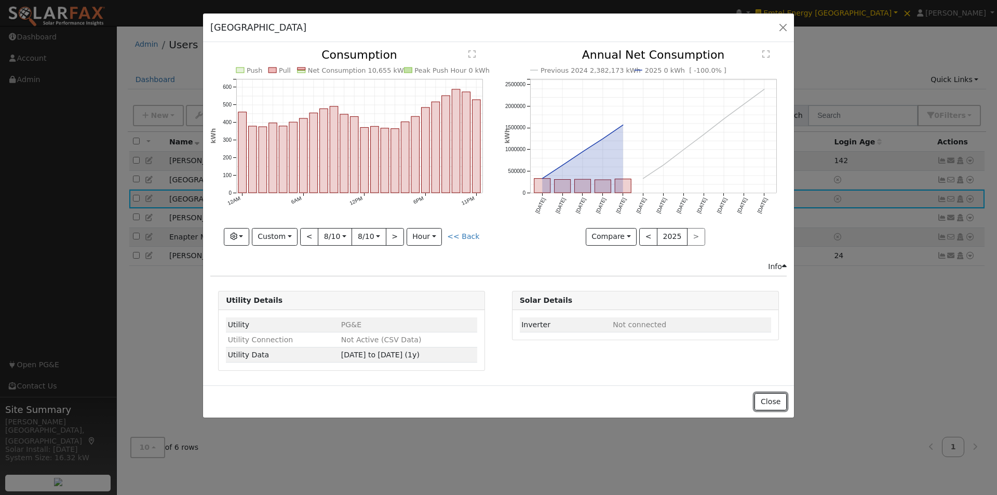
drag, startPoint x: 774, startPoint y: 406, endPoint x: 875, endPoint y: 289, distance: 153.9
click at [783, 399] on button "Close" at bounding box center [771, 402] width 32 height 18
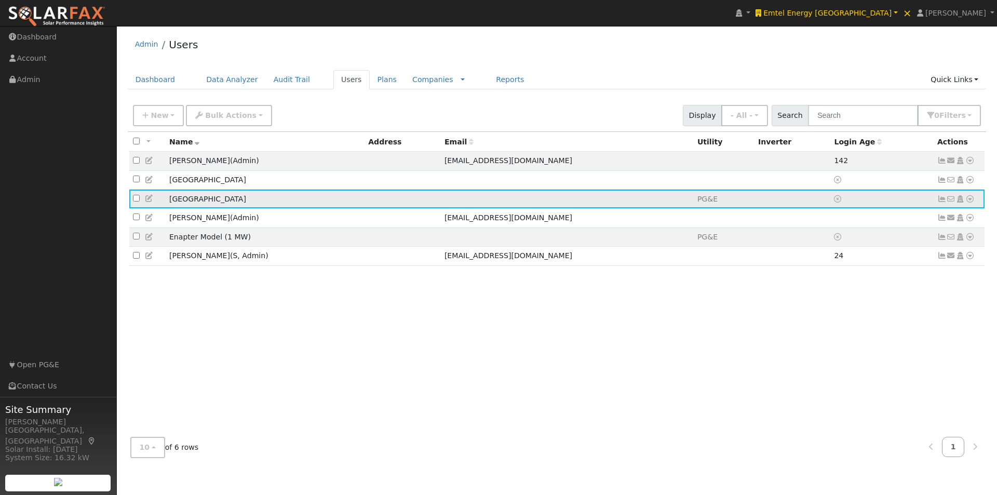
click at [971, 201] on icon at bounding box center [969, 198] width 9 height 7
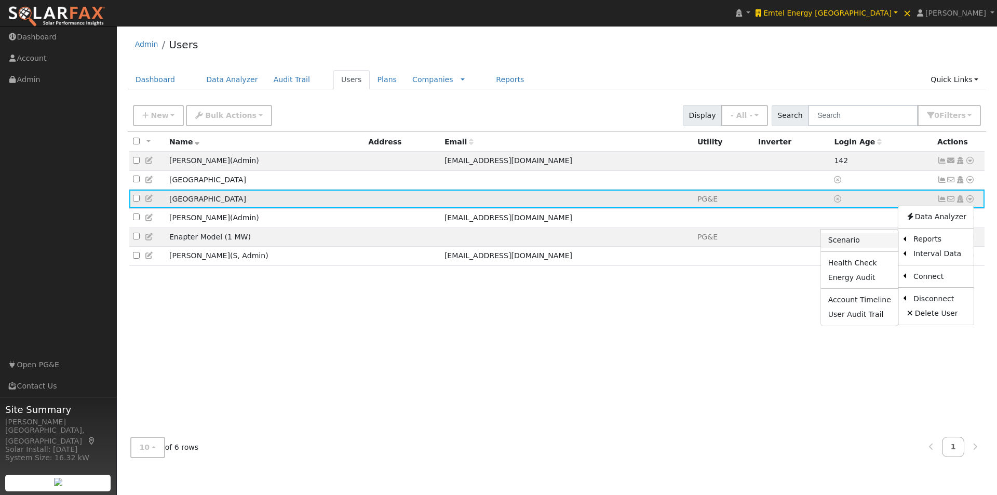
click at [848, 242] on link "Scenario" at bounding box center [859, 240] width 77 height 15
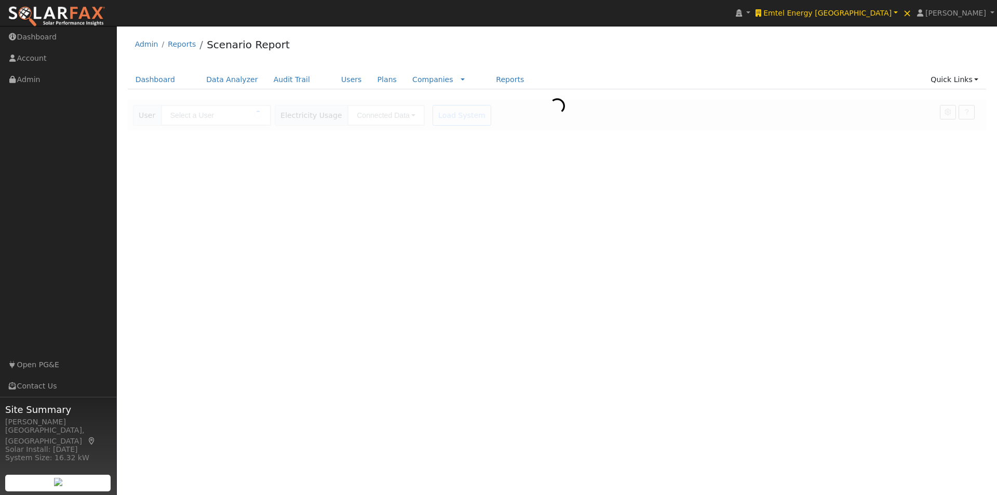
type input "[GEOGRAPHIC_DATA]"
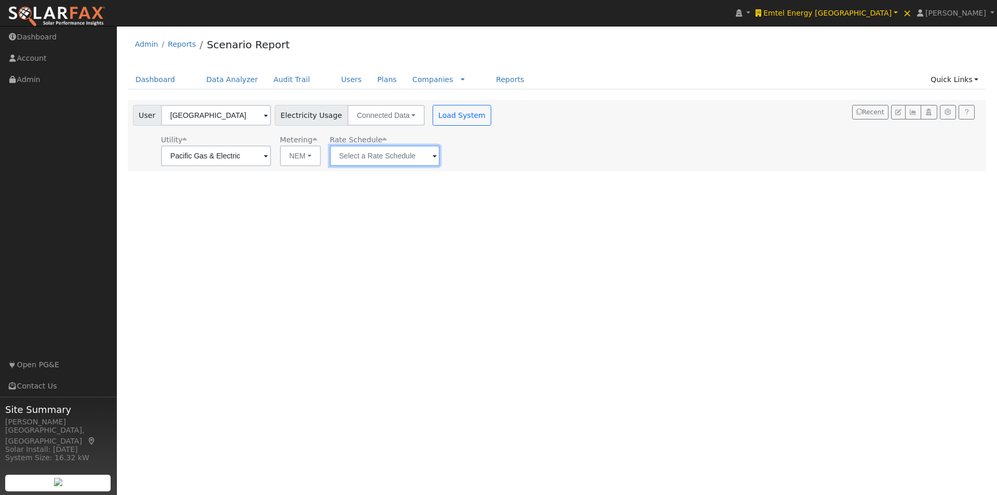
click at [271, 159] on input "text" at bounding box center [216, 155] width 110 height 21
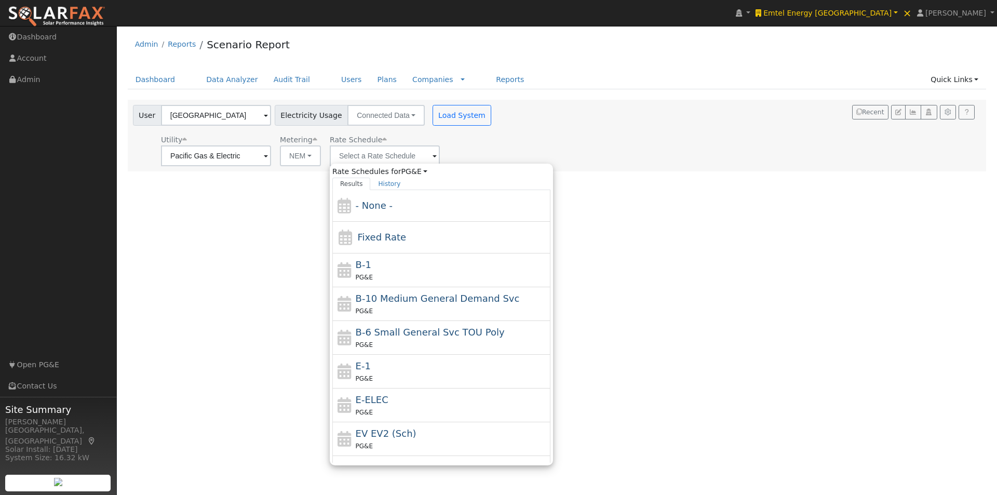
click at [371, 237] on span "Fixed Rate" at bounding box center [381, 237] width 49 height 11
type input "Fixed Rate"
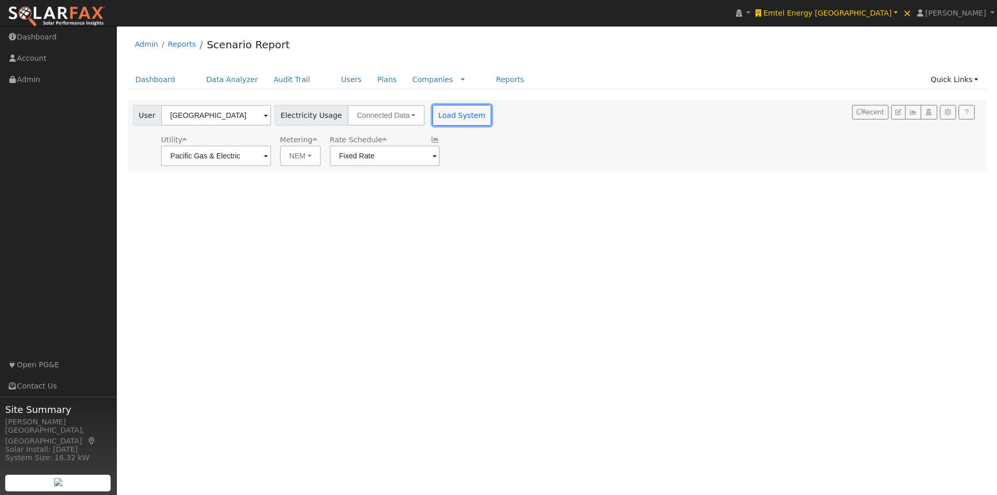
drag, startPoint x: 449, startPoint y: 115, endPoint x: 531, endPoint y: 132, distance: 83.9
click at [451, 115] on button "Load System" at bounding box center [462, 115] width 59 height 21
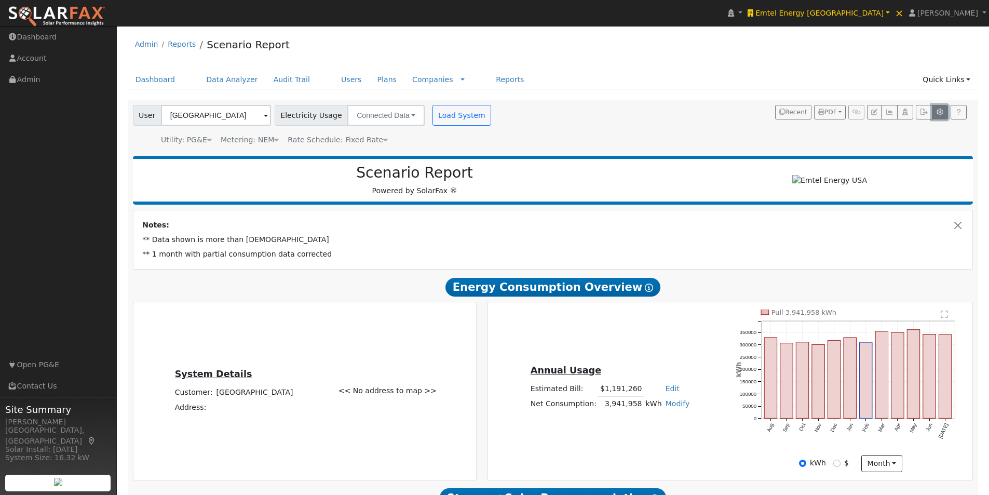
click at [938, 113] on icon "button" at bounding box center [940, 112] width 8 height 6
type input "100"
type input "14.4"
type input "8"
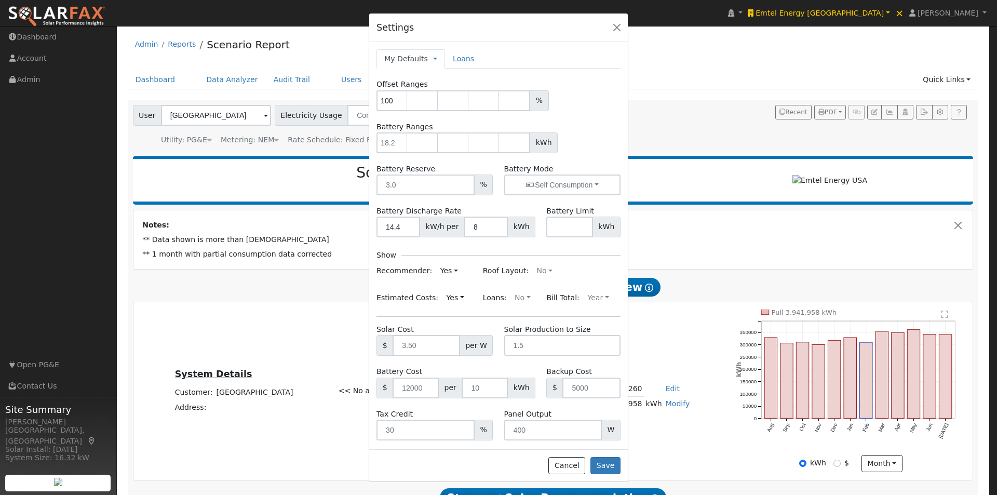
click at [669, 56] on div "Settings My Defaults Temporary My Defaults Company Defaults System Defaults Loa…" at bounding box center [498, 247] width 997 height 495
drag, startPoint x: 567, startPoint y: 462, endPoint x: 677, endPoint y: 347, distance: 159.1
click at [568, 463] on button "Cancel" at bounding box center [566, 466] width 37 height 18
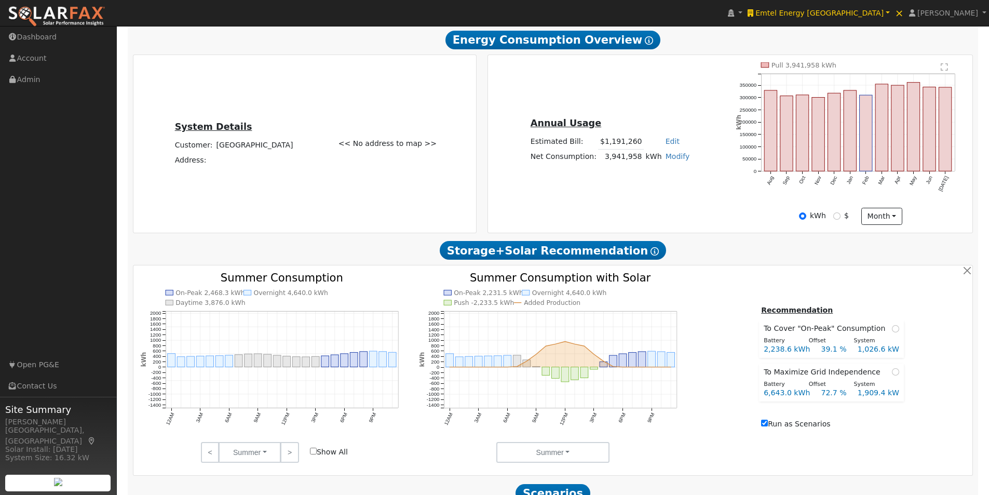
scroll to position [260, 0]
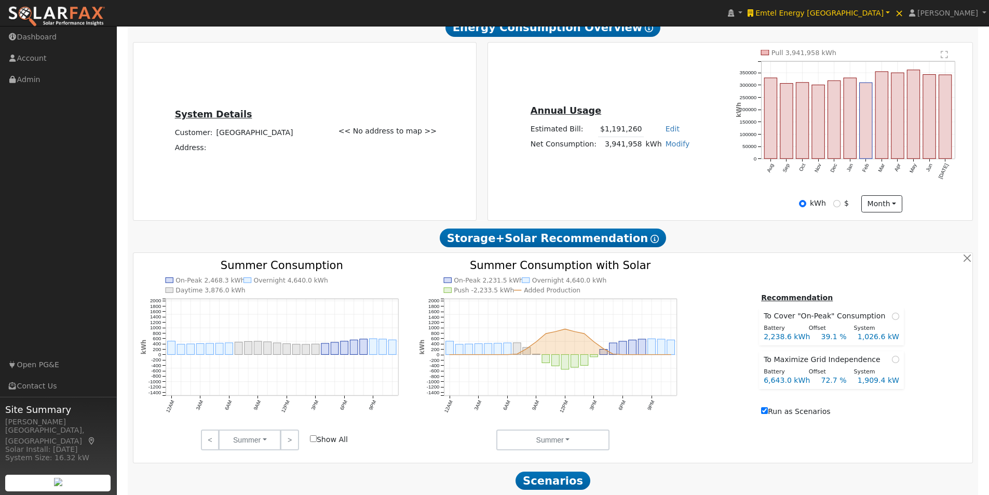
click at [312, 442] on input "Show All" at bounding box center [313, 438] width 7 height 7
checkbox input "false"
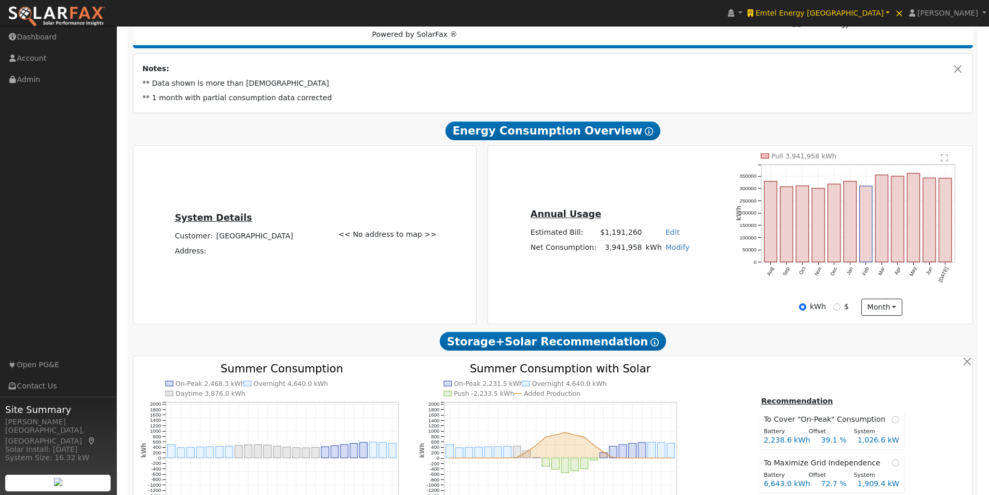
scroll to position [156, 0]
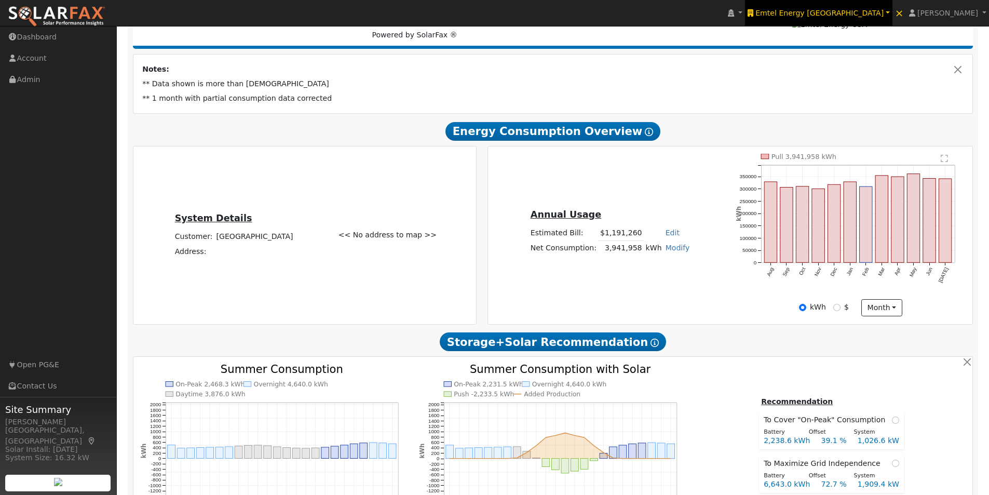
drag, startPoint x: 877, startPoint y: 11, endPoint x: 865, endPoint y: 1, distance: 15.5
click at [878, 10] on span "Emtel Energy [GEOGRAPHIC_DATA]" at bounding box center [820, 13] width 128 height 8
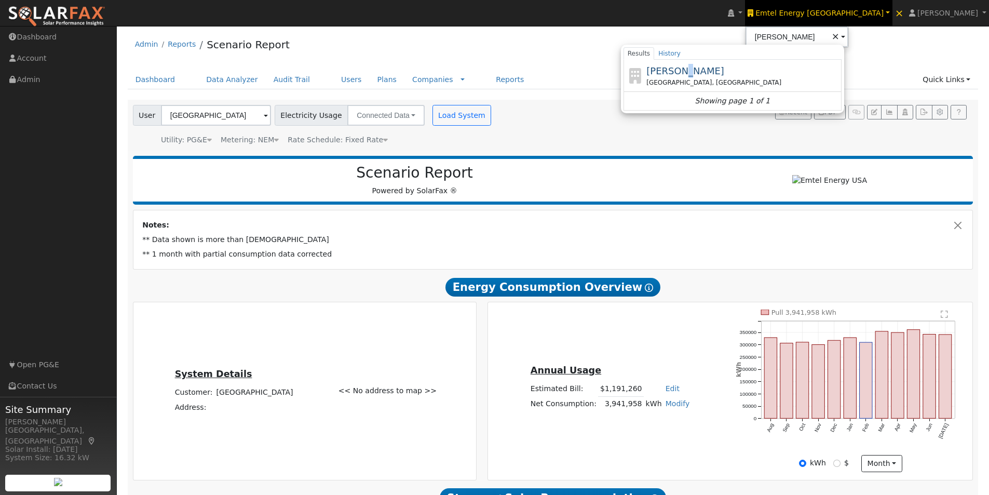
click at [724, 66] on span "[PERSON_NAME]" at bounding box center [686, 70] width 78 height 11
type input "[PERSON_NAME]"
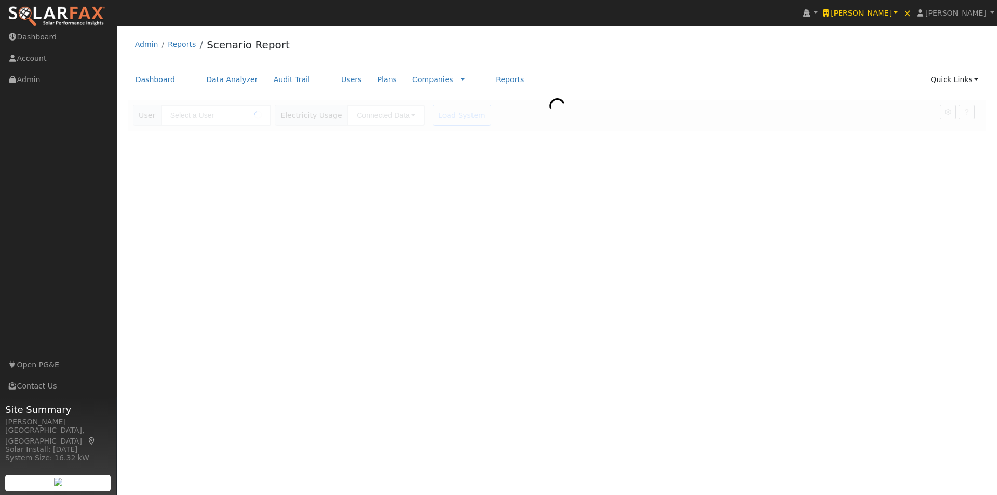
type input "[GEOGRAPHIC_DATA]"
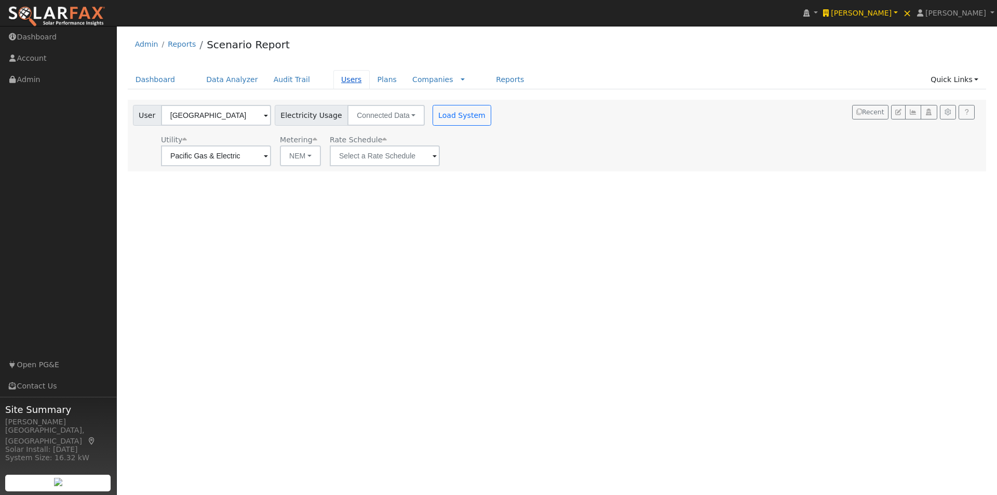
click at [336, 83] on link "Users" at bounding box center [351, 79] width 36 height 19
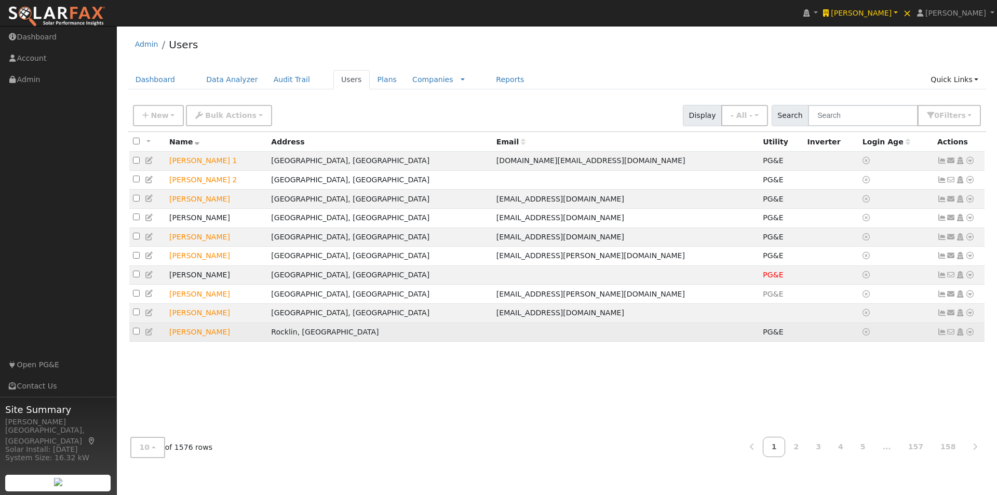
click at [970, 335] on icon at bounding box center [969, 331] width 9 height 7
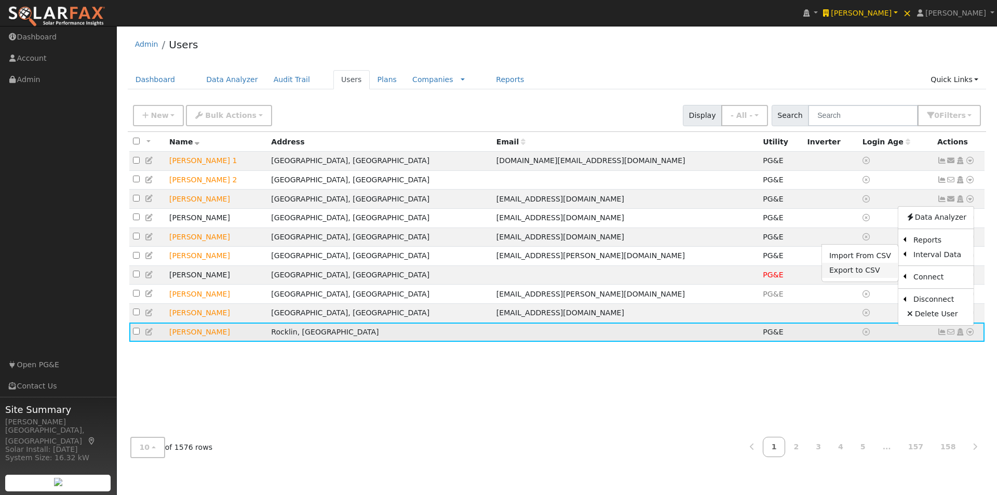
click at [846, 277] on link "Export to CSV" at bounding box center [860, 270] width 76 height 15
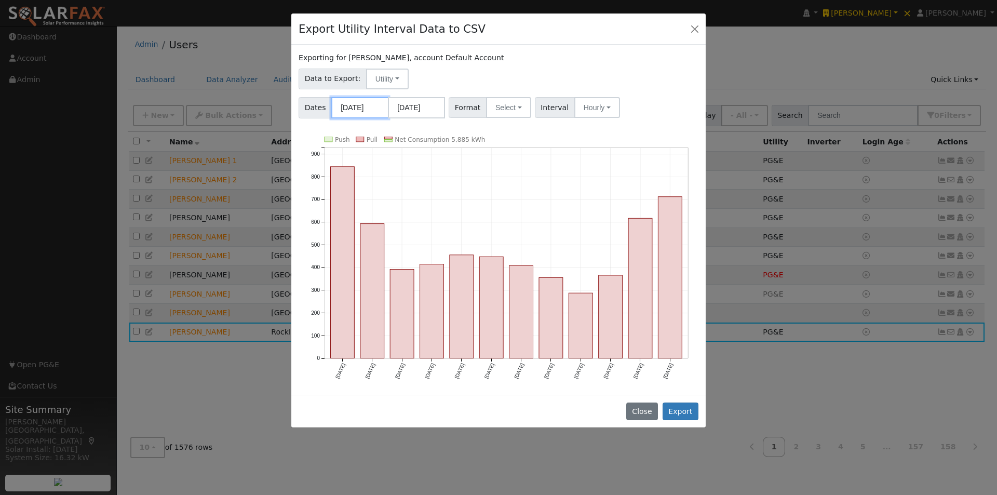
click at [365, 111] on input "08/01/2024" at bounding box center [359, 107] width 57 height 21
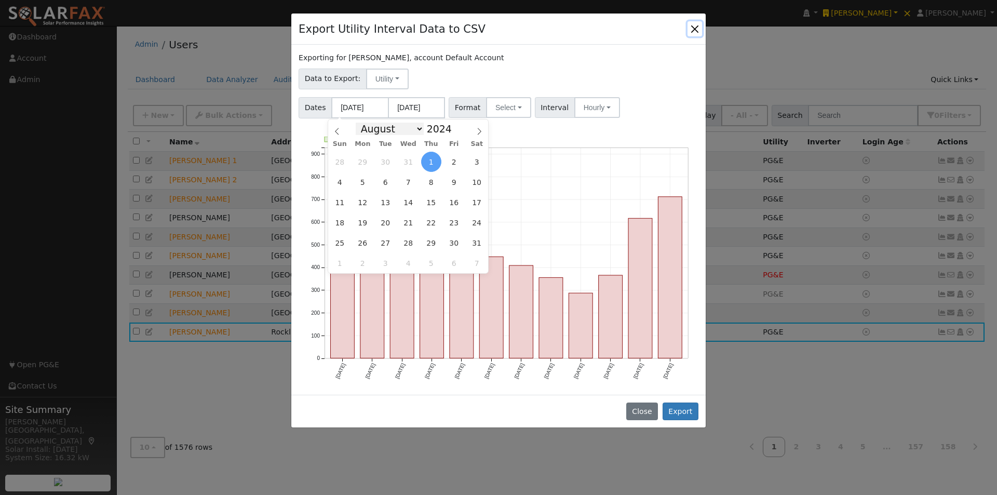
click at [417, 128] on select "January February March April May June July August September October November De…" at bounding box center [390, 129] width 68 height 12
select select "0"
click at [364, 123] on select "January February March April May June July August September October November De…" at bounding box center [390, 129] width 68 height 12
click at [364, 160] on span "1" at bounding box center [363, 162] width 20 height 20
type input "[DATE]"
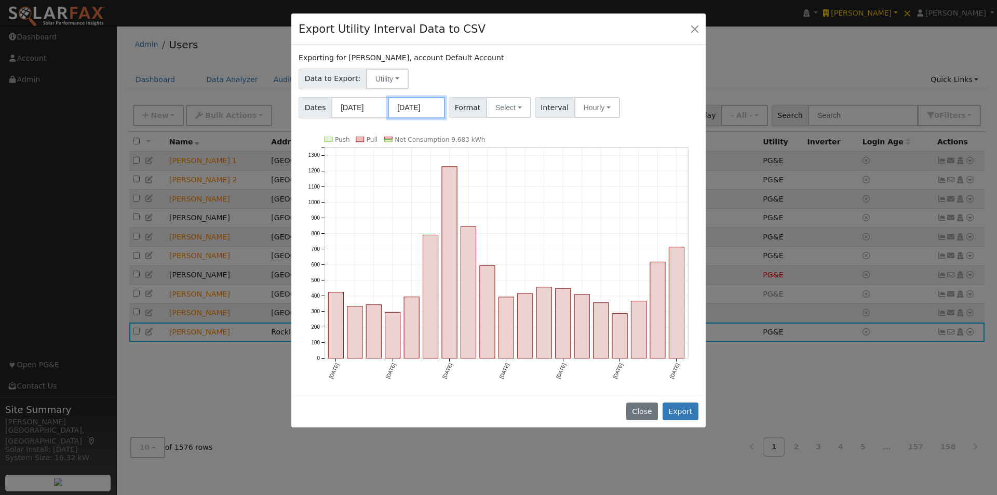
click at [424, 108] on input "07/31/2025" at bounding box center [416, 107] width 57 height 21
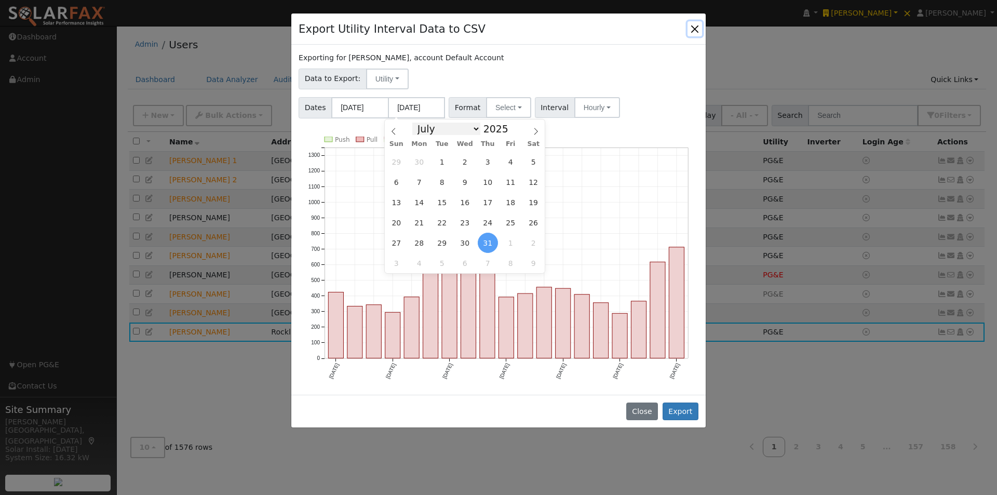
drag, startPoint x: 475, startPoint y: 127, endPoint x: 469, endPoint y: 136, distance: 10.8
click at [475, 127] on select "January February March April May June July August September October November De…" at bounding box center [446, 129] width 68 height 12
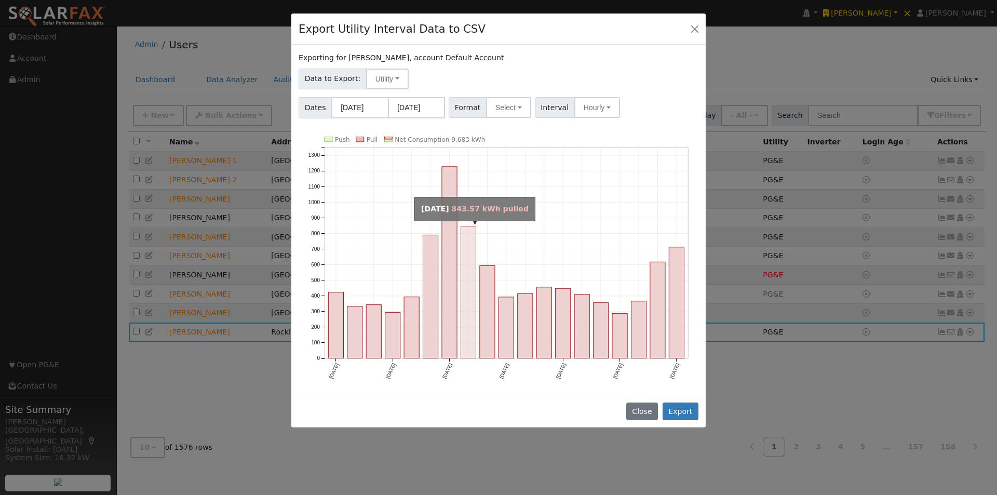
click at [469, 350] on rect "onclick=""" at bounding box center [468, 292] width 15 height 132
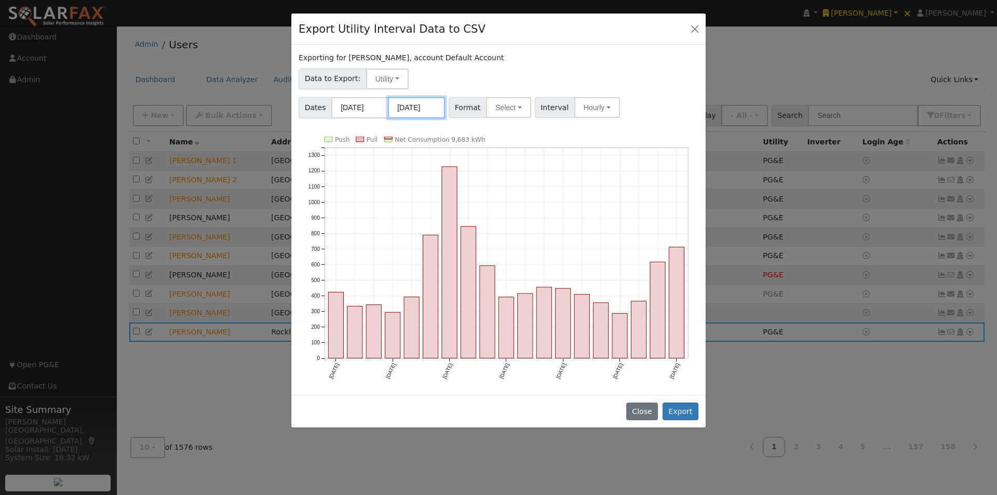
click at [429, 105] on input "07/31/2025" at bounding box center [416, 107] width 57 height 21
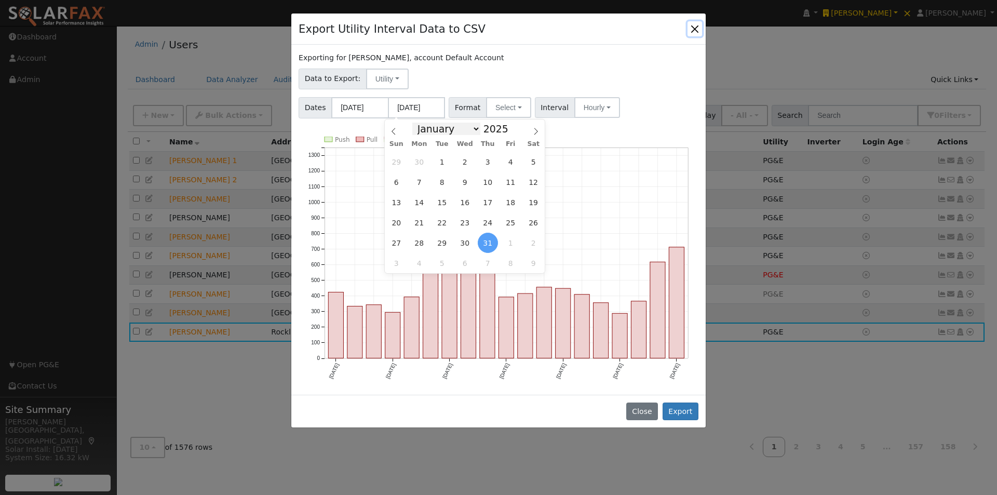
drag, startPoint x: 476, startPoint y: 127, endPoint x: 476, endPoint y: 136, distance: 8.8
click at [477, 128] on select "January February March April May June July August September October November De…" at bounding box center [446, 129] width 68 height 12
select select "11"
click at [421, 123] on select "January February March April May June July August September October November De…" at bounding box center [446, 129] width 68 height 12
click at [510, 124] on span at bounding box center [513, 126] width 7 height 6
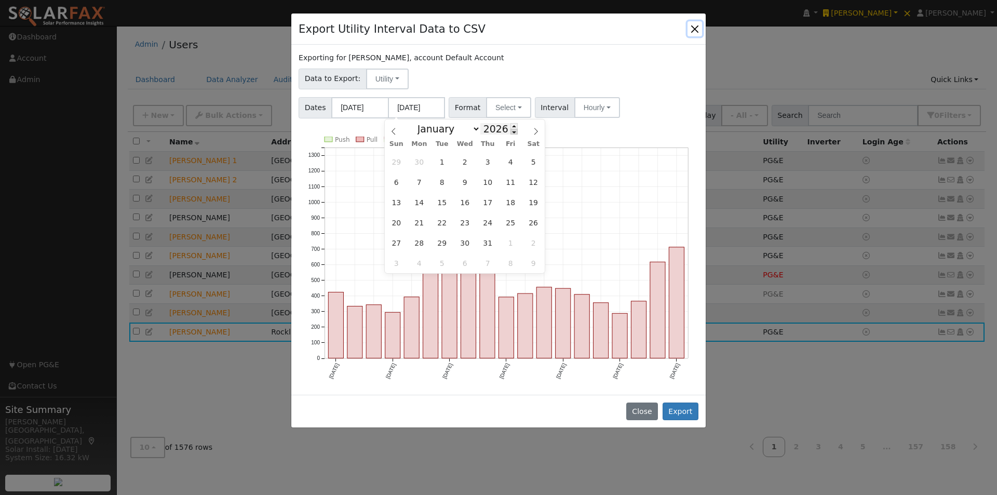
click at [510, 132] on span at bounding box center [513, 132] width 7 height 6
type input "2024"
click at [437, 243] on span "31" at bounding box center [442, 243] width 20 height 20
type input "12/31/2024"
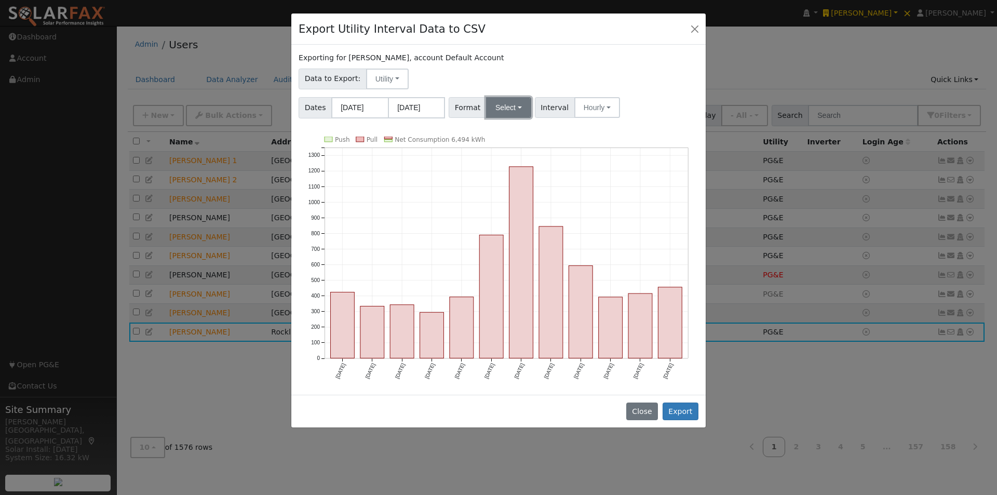
click at [494, 111] on button "Select" at bounding box center [508, 107] width 45 height 21
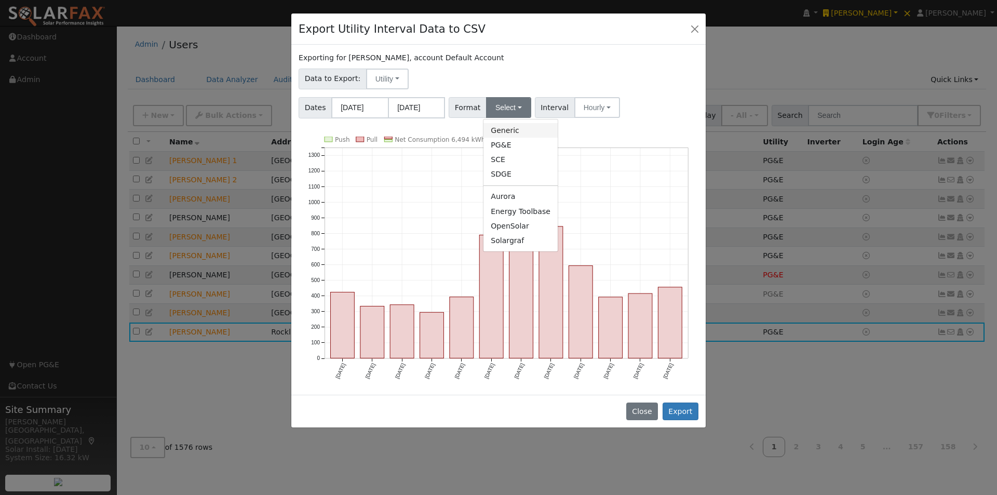
click at [499, 131] on link "Generic" at bounding box center [520, 130] width 74 height 15
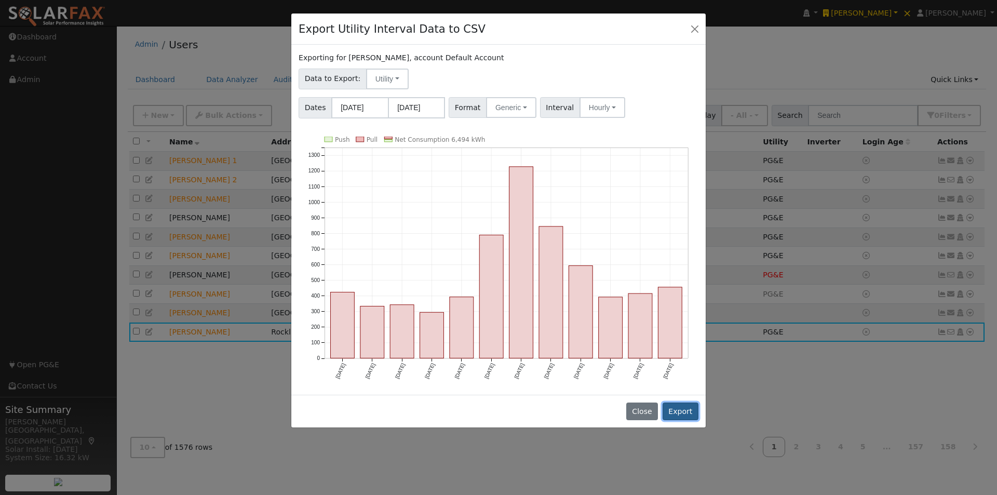
click at [685, 411] on button "Export" at bounding box center [681, 411] width 36 height 18
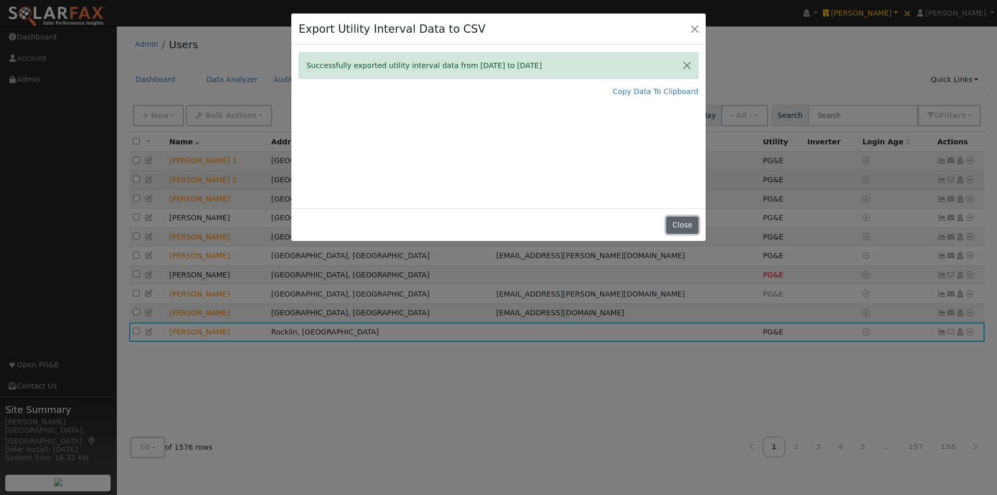
drag, startPoint x: 684, startPoint y: 217, endPoint x: 743, endPoint y: 172, distance: 73.3
click at [685, 217] on button "Close" at bounding box center [682, 226] width 32 height 18
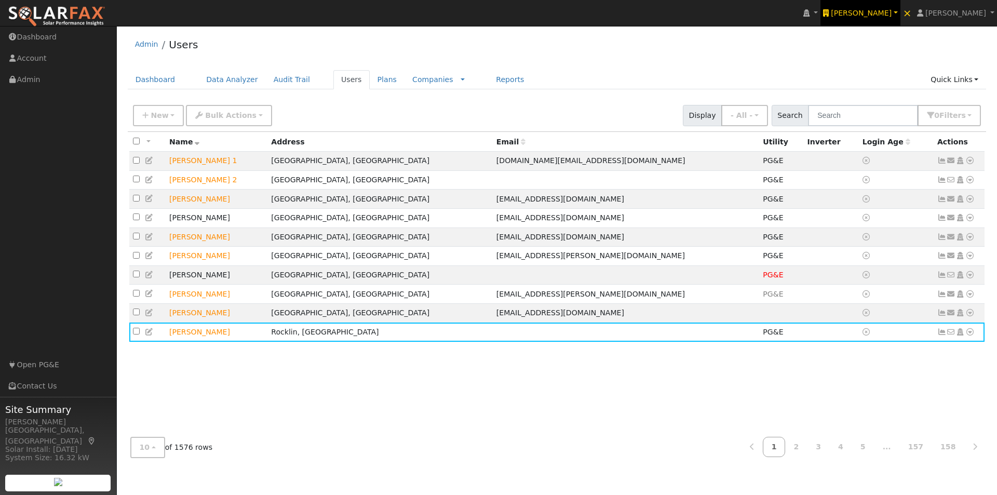
click at [876, 9] on span "Ambrose Solar" at bounding box center [861, 13] width 61 height 8
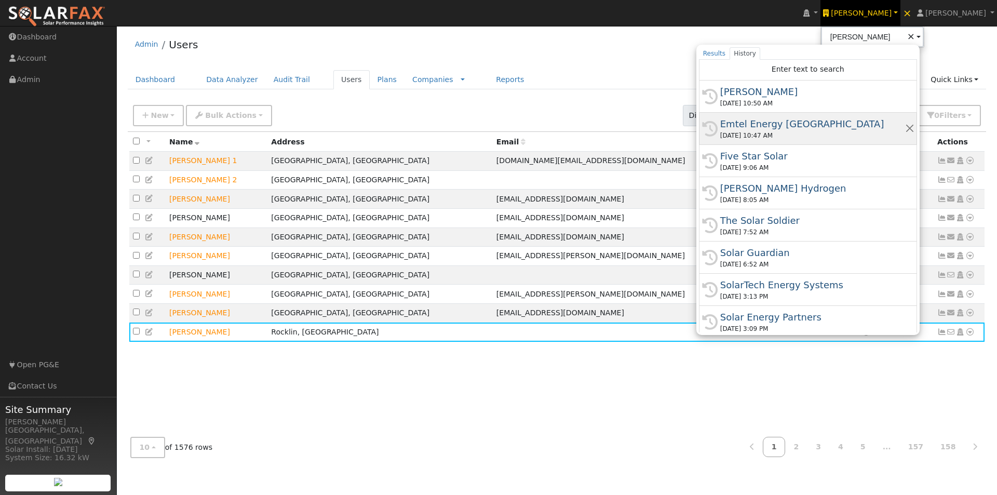
click at [781, 123] on div "Emtel Energy [GEOGRAPHIC_DATA]" at bounding box center [812, 124] width 185 height 14
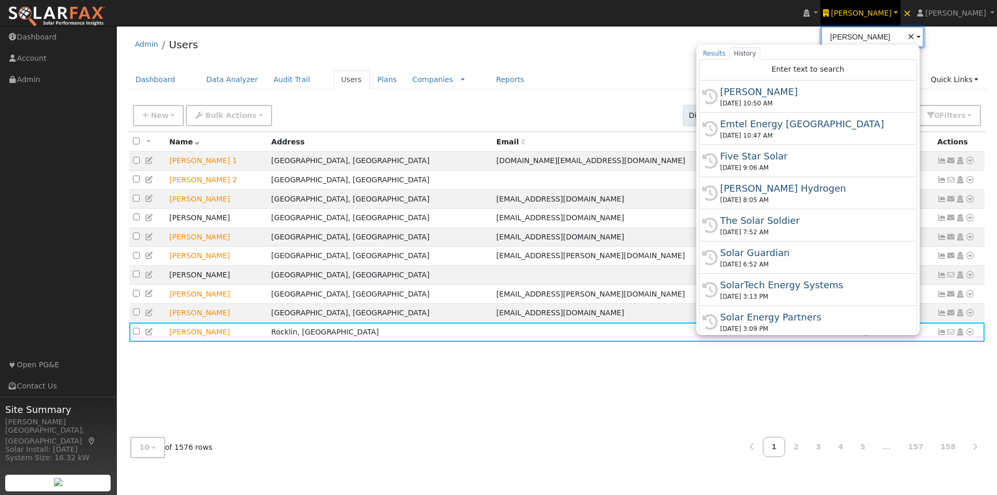
type input "Emtel Energy [GEOGRAPHIC_DATA]"
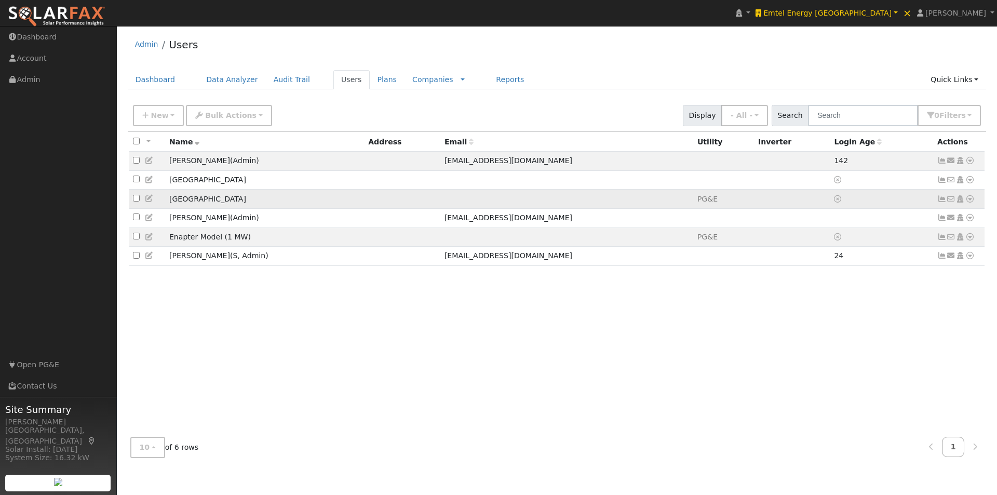
drag, startPoint x: 319, startPoint y: 205, endPoint x: 376, endPoint y: 206, distance: 57.1
click at [322, 206] on td "[GEOGRAPHIC_DATA]" at bounding box center [265, 199] width 199 height 19
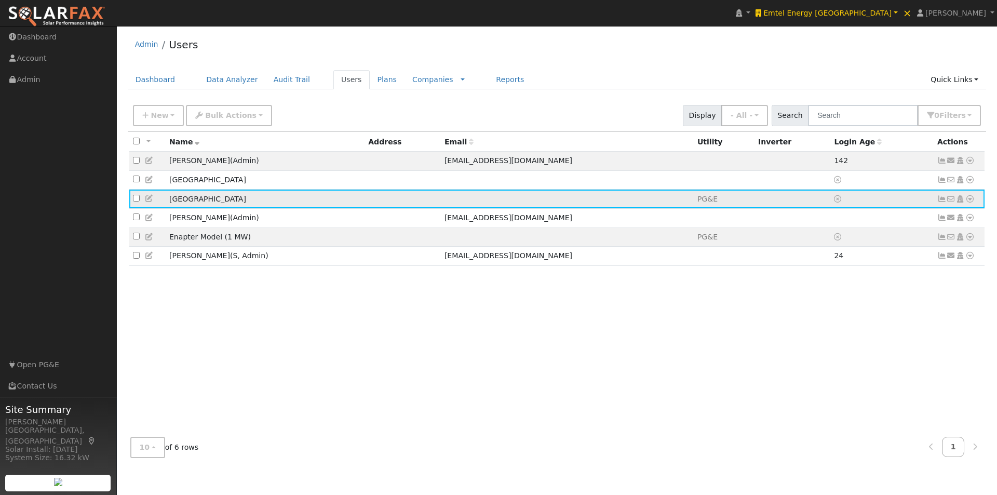
click at [971, 203] on icon at bounding box center [969, 198] width 9 height 7
click at [861, 301] on link "Utility" at bounding box center [862, 299] width 72 height 15
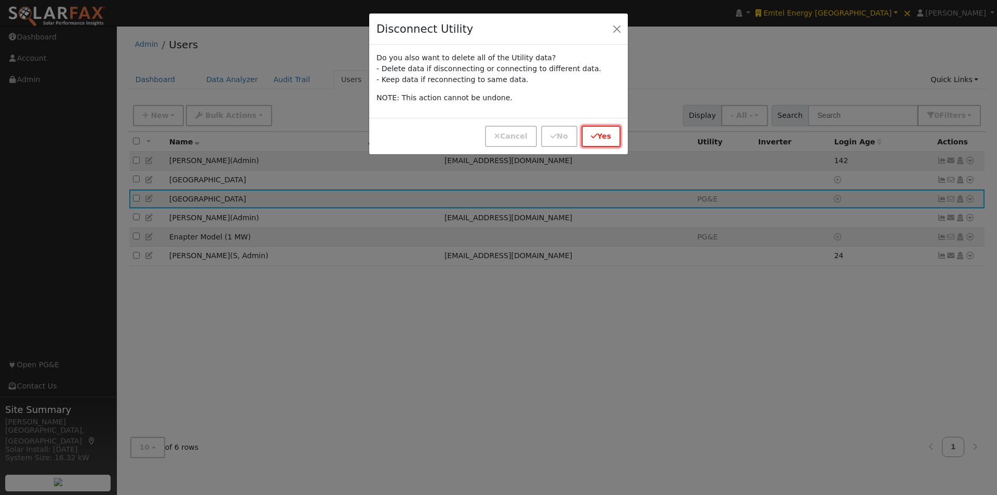
click at [599, 137] on button "Yes" at bounding box center [601, 136] width 39 height 21
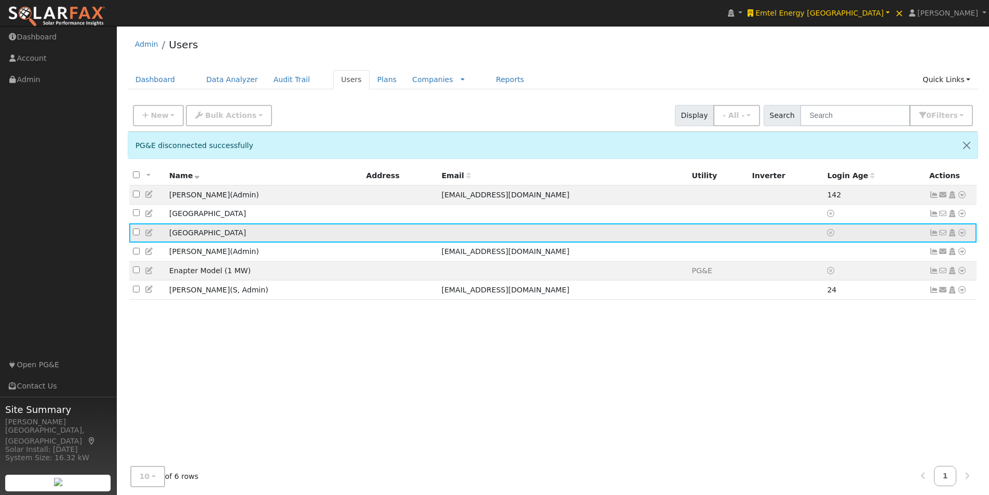
click at [963, 236] on icon at bounding box center [962, 232] width 9 height 7
click at [841, 289] on link "Import From CSV" at bounding box center [852, 288] width 76 height 15
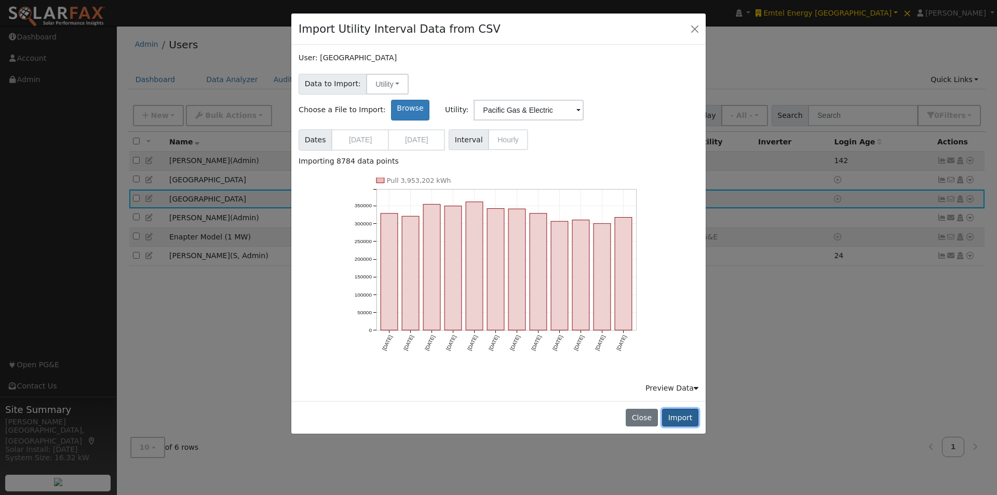
click at [681, 409] on button "Import" at bounding box center [680, 418] width 36 height 18
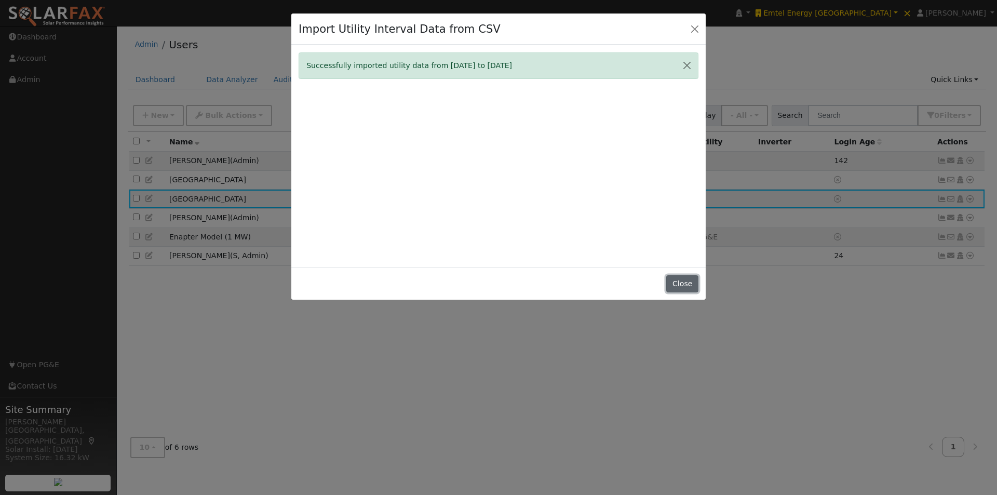
click at [680, 281] on button "Close" at bounding box center [682, 284] width 32 height 18
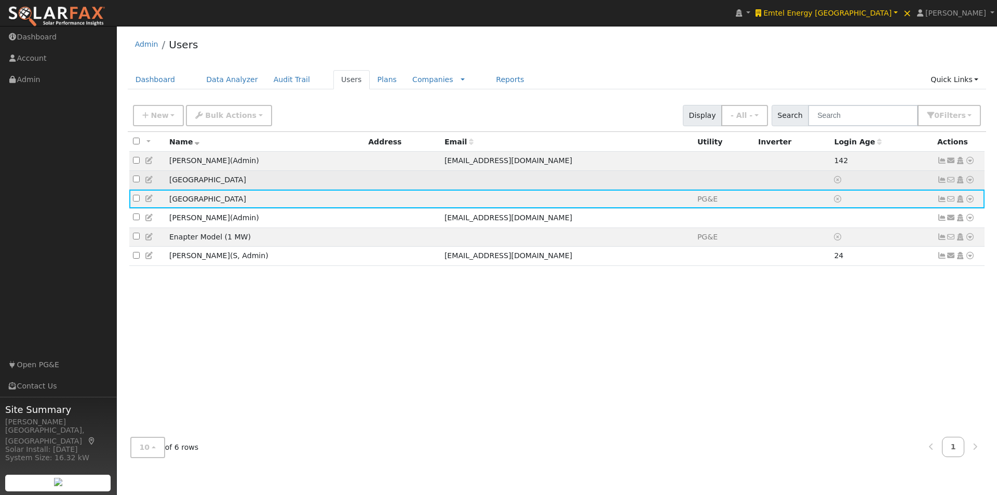
click at [286, 181] on td "[GEOGRAPHIC_DATA]" at bounding box center [265, 179] width 199 height 19
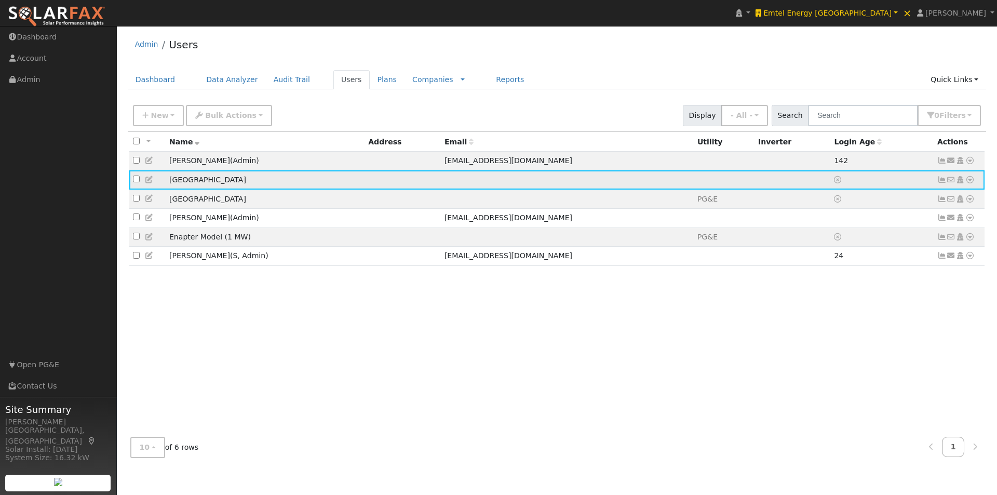
click at [970, 181] on icon at bounding box center [969, 179] width 9 height 7
click at [859, 238] on link "Import From CSV" at bounding box center [860, 235] width 76 height 15
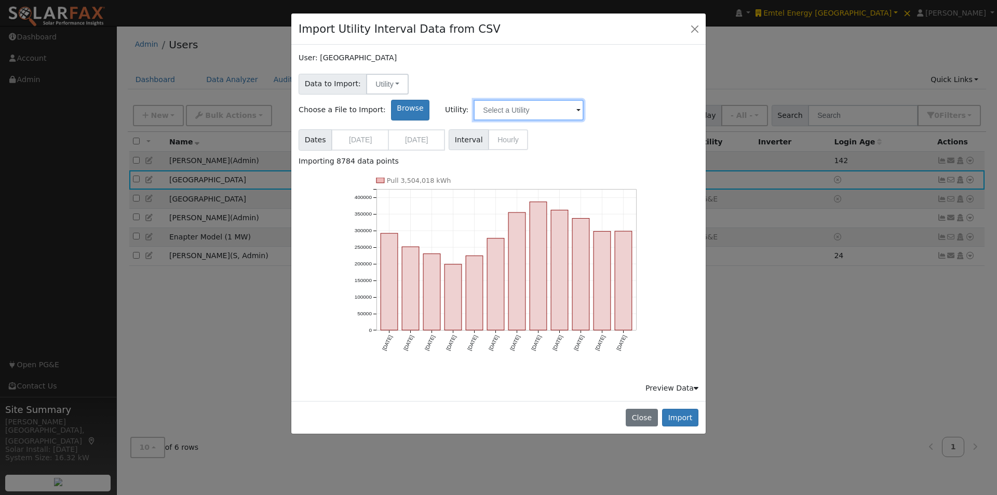
click at [584, 100] on input "text" at bounding box center [529, 110] width 110 height 21
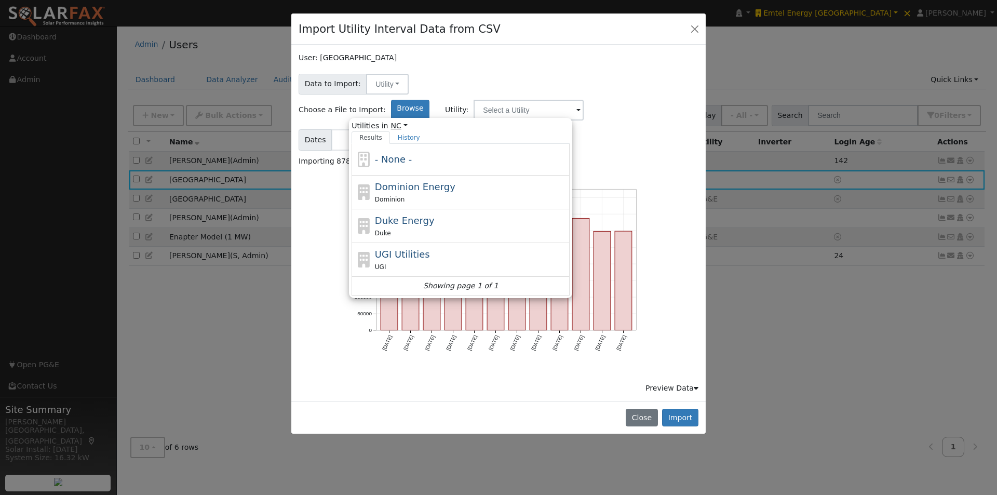
drag, startPoint x: 490, startPoint y: 99, endPoint x: 495, endPoint y: 134, distance: 35.2
click at [408, 120] on link "NC" at bounding box center [399, 125] width 17 height 11
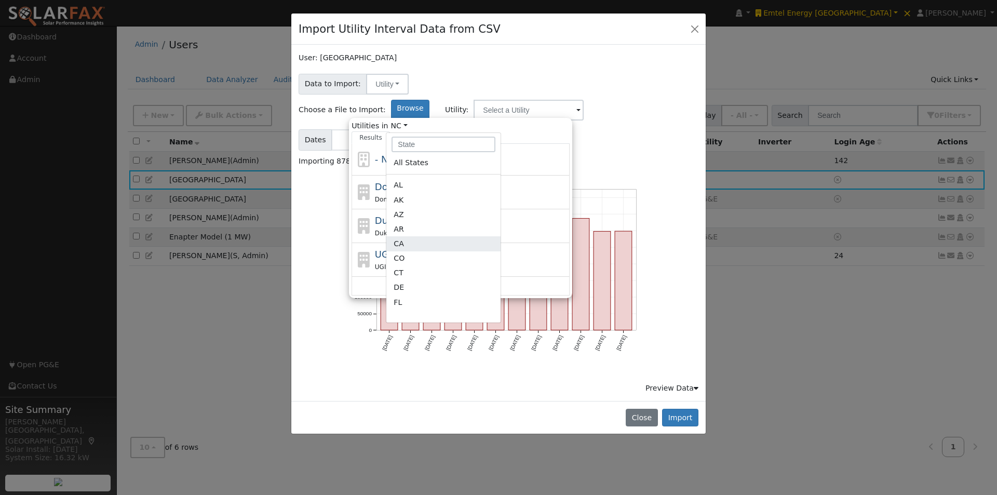
drag, startPoint x: 492, startPoint y: 218, endPoint x: 537, endPoint y: 180, distance: 58.6
click at [492, 251] on link "CA" at bounding box center [443, 258] width 114 height 15
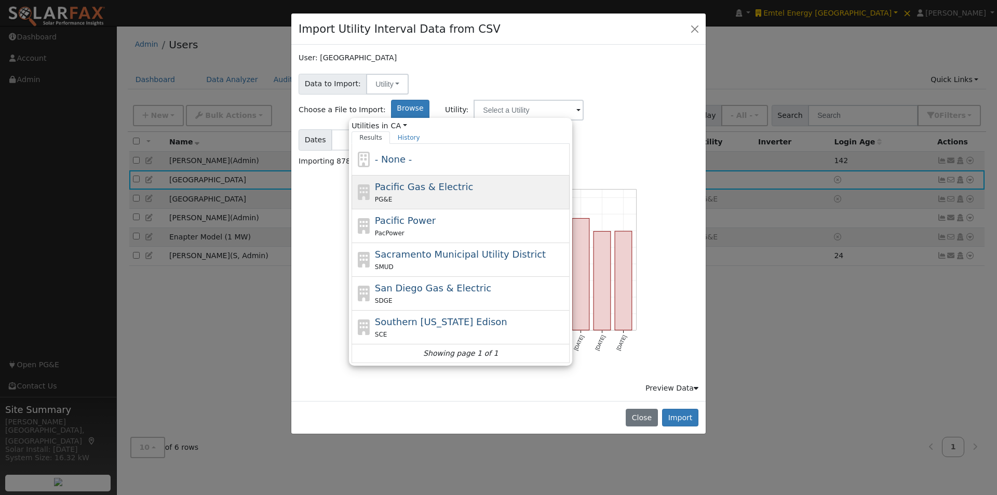
drag, startPoint x: 495, startPoint y: 163, endPoint x: 556, endPoint y: 193, distance: 68.3
click at [473, 181] on span "Pacific Gas & Electric" at bounding box center [424, 186] width 98 height 11
type input "Pacific Gas & Electric"
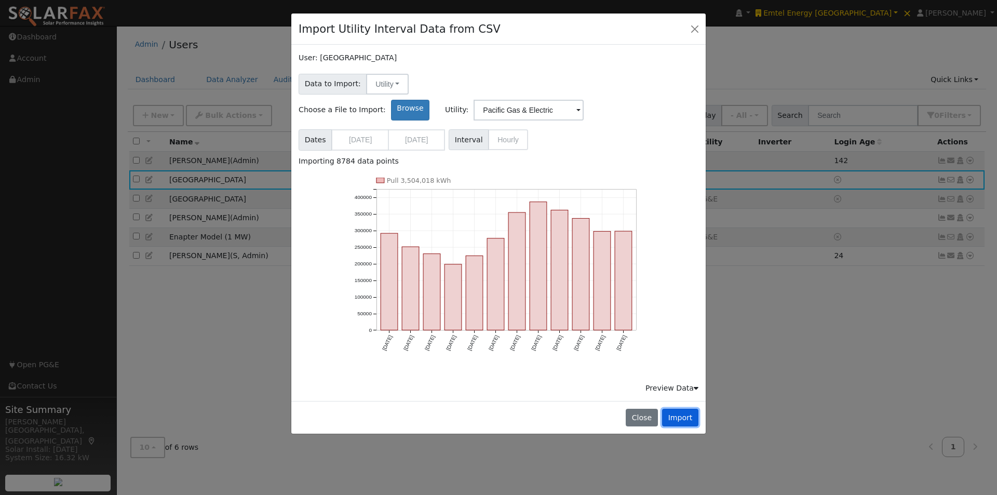
drag, startPoint x: 679, startPoint y: 393, endPoint x: 680, endPoint y: 331, distance: 61.8
click at [680, 409] on button "Import" at bounding box center [680, 418] width 36 height 18
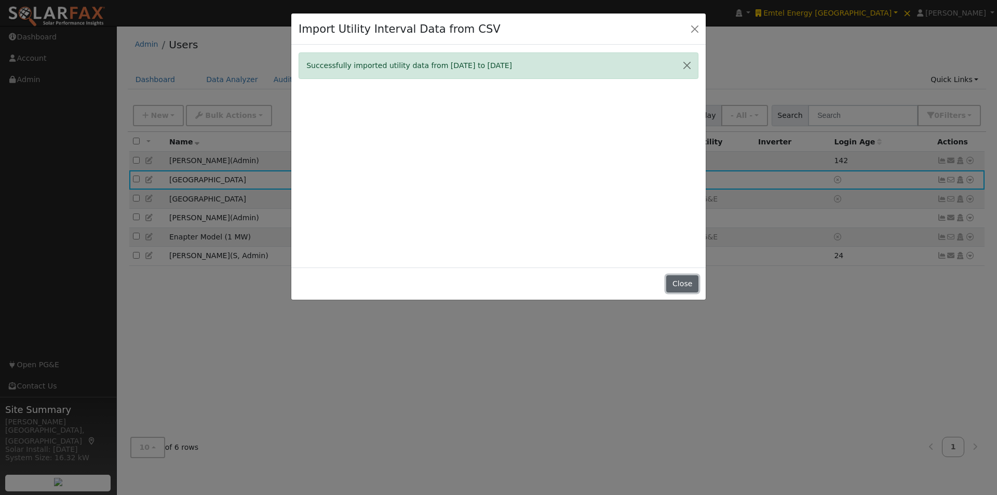
drag, startPoint x: 697, startPoint y: 289, endPoint x: 687, endPoint y: 289, distance: 10.4
click at [695, 289] on button "Close" at bounding box center [682, 284] width 32 height 18
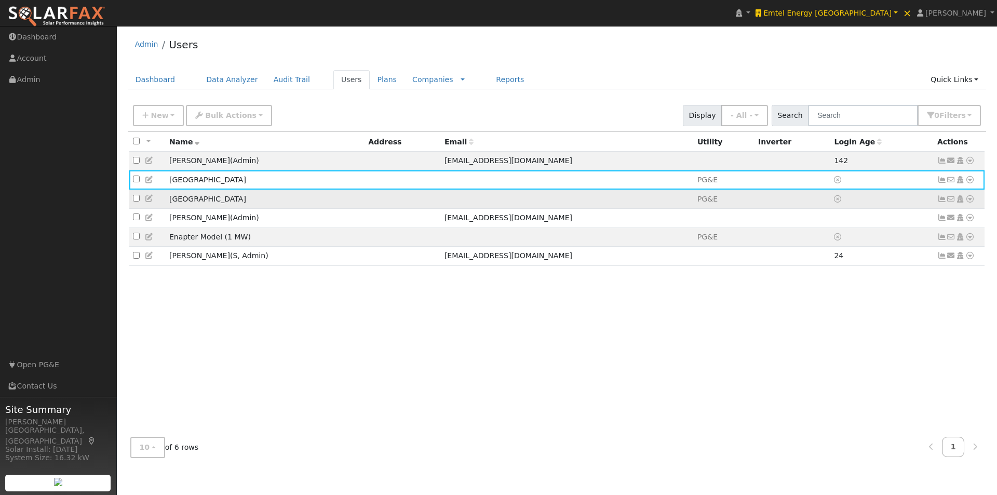
click at [418, 197] on td at bounding box center [403, 199] width 76 height 19
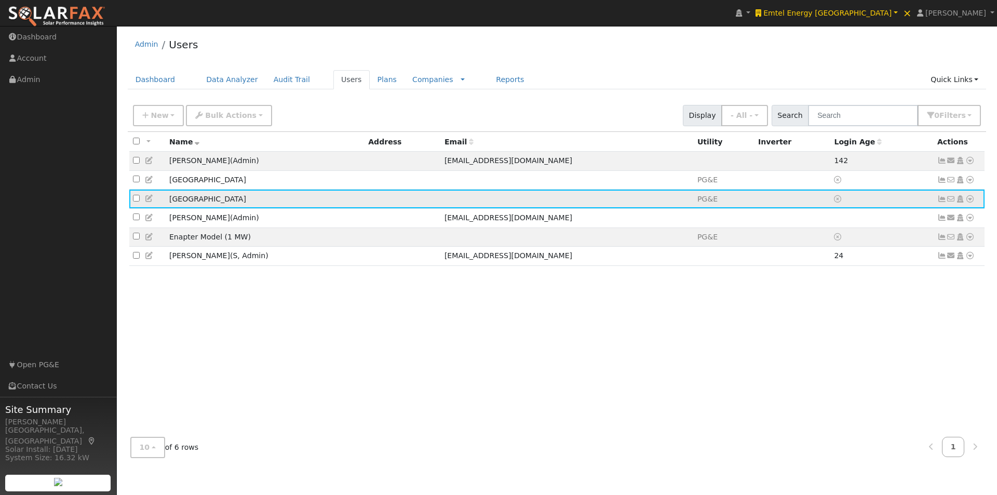
click at [973, 200] on icon at bounding box center [969, 198] width 9 height 7
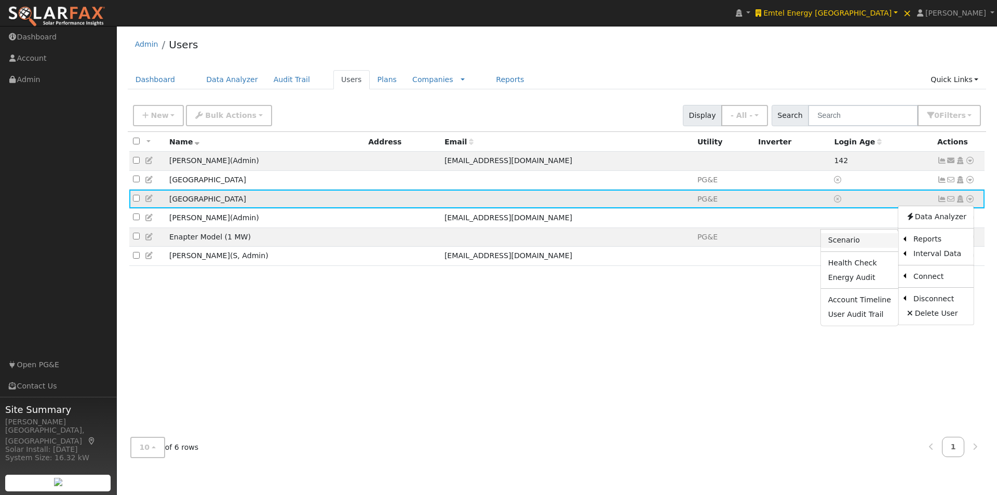
click at [851, 243] on link "Scenario" at bounding box center [859, 240] width 77 height 15
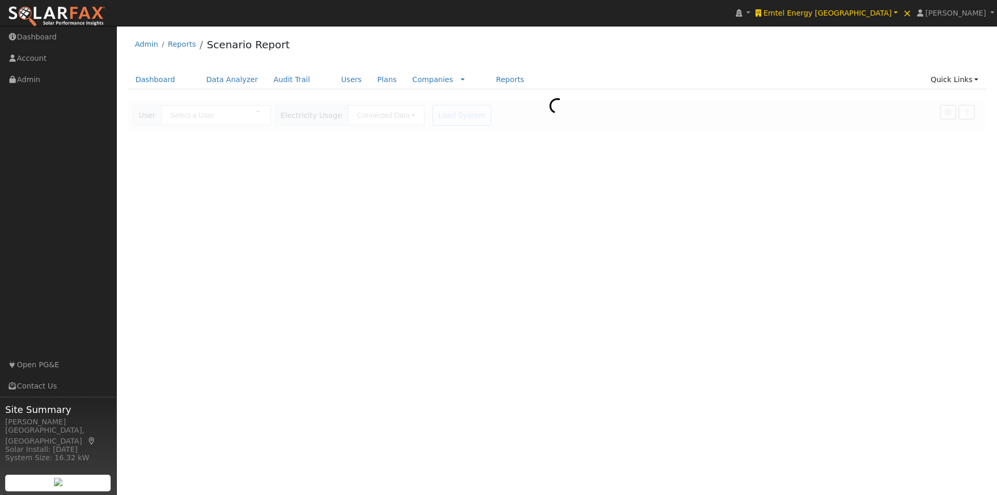
type input "[GEOGRAPHIC_DATA]"
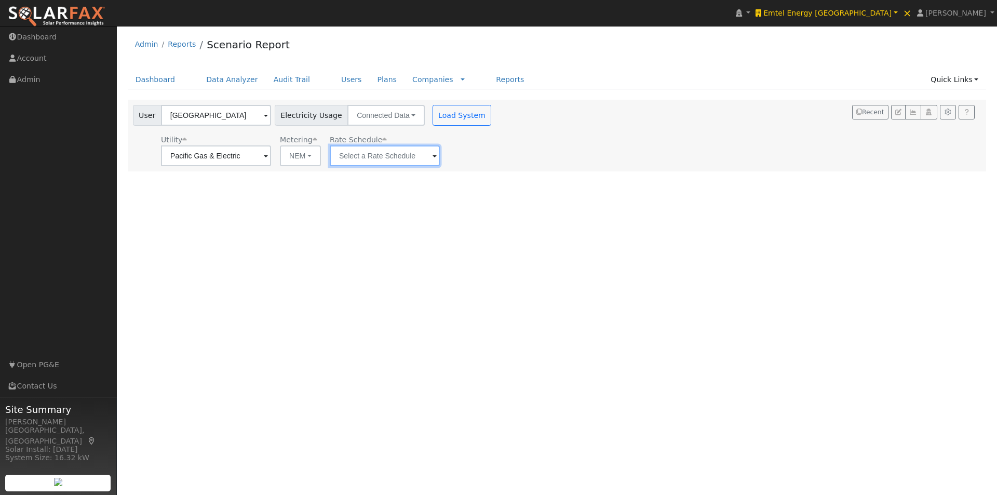
click at [271, 158] on input "text" at bounding box center [216, 155] width 110 height 21
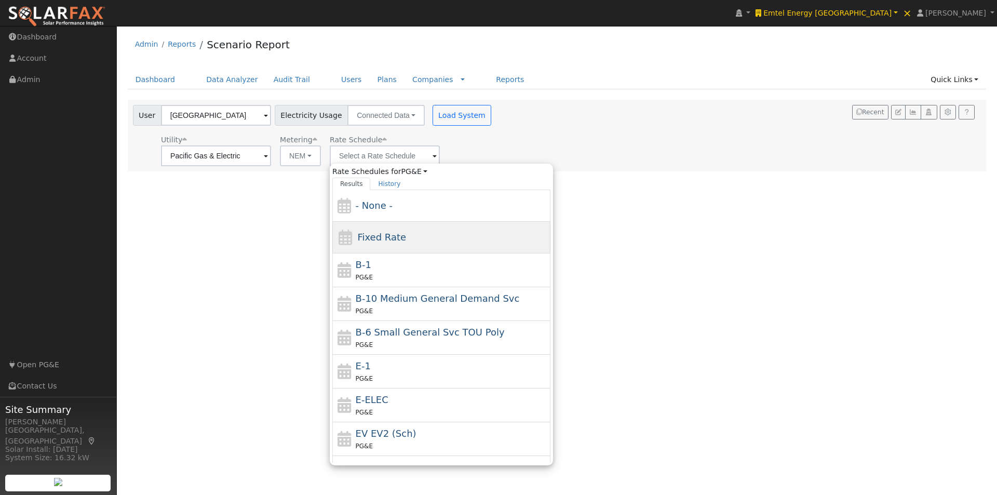
click at [365, 237] on span "Fixed Rate" at bounding box center [381, 237] width 49 height 11
type input "Fixed Rate"
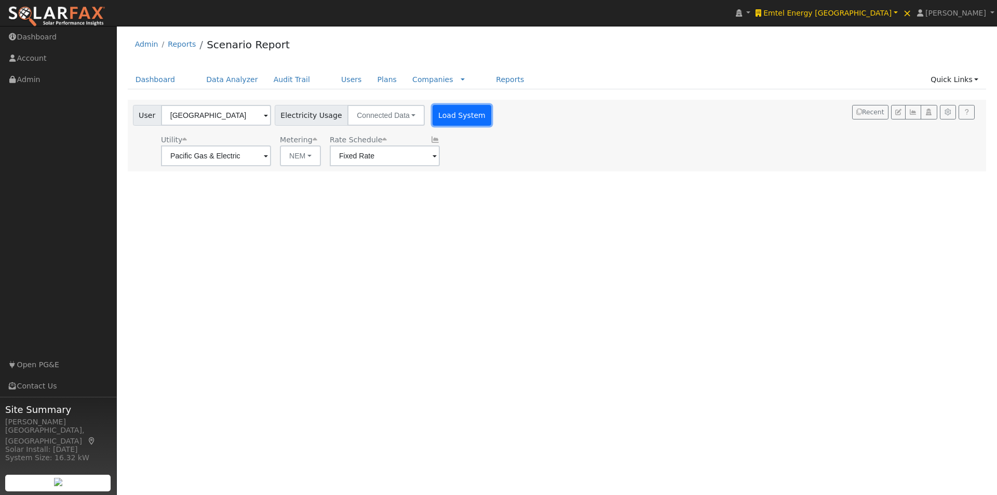
click at [440, 111] on button "Load System" at bounding box center [462, 115] width 59 height 21
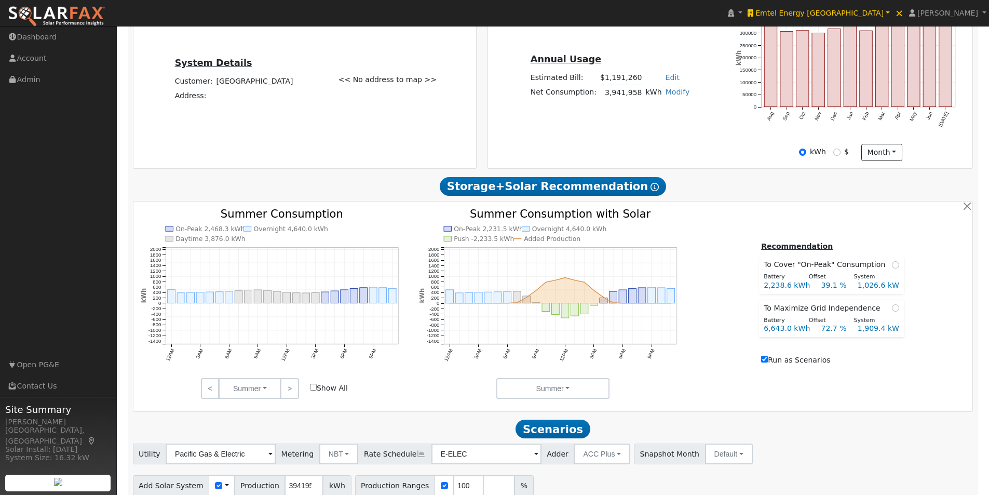
scroll to position [345, 0]
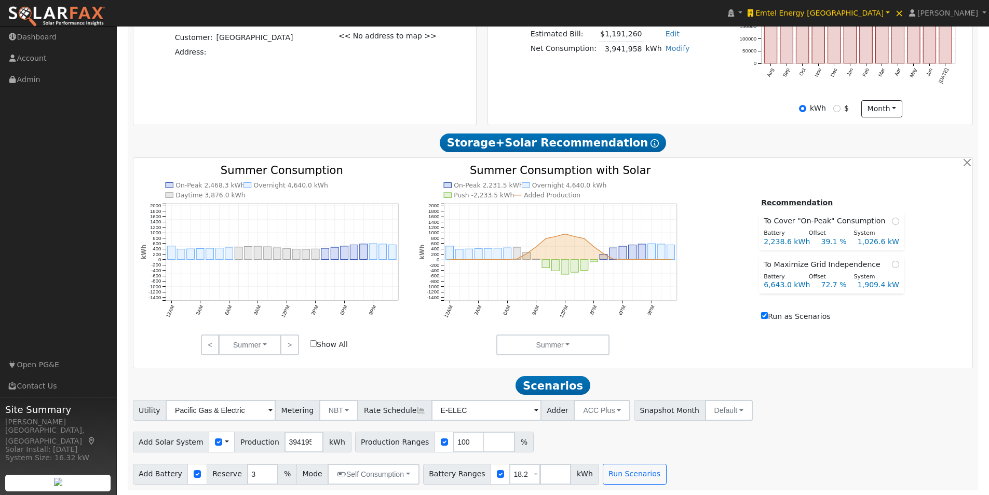
click at [312, 342] on input "Show All" at bounding box center [313, 343] width 7 height 7
click at [314, 341] on input "Show All" at bounding box center [313, 343] width 7 height 7
checkbox input "false"
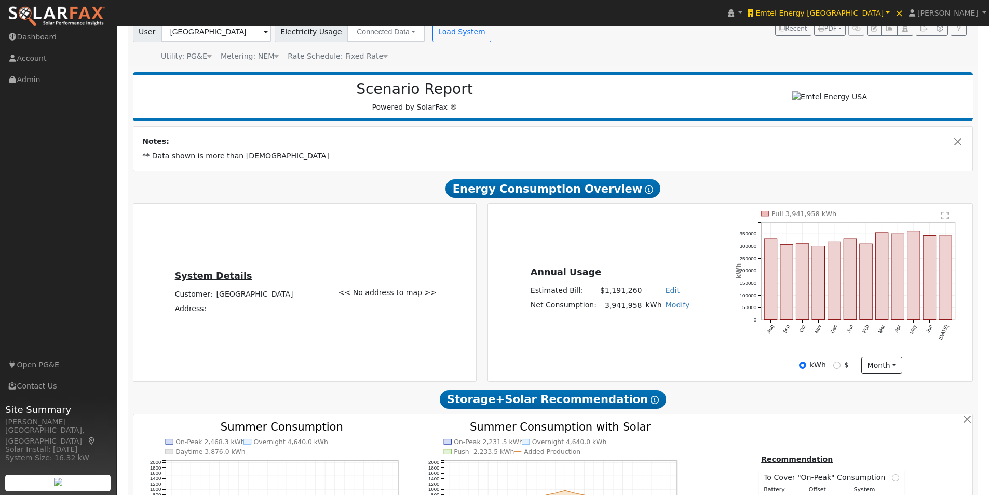
scroll to position [33, 0]
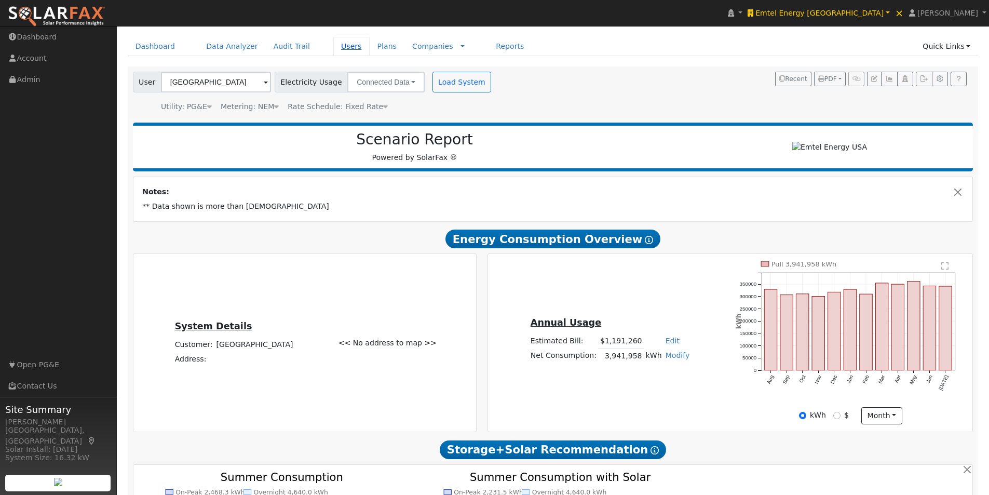
click at [335, 49] on link "Users" at bounding box center [351, 46] width 36 height 19
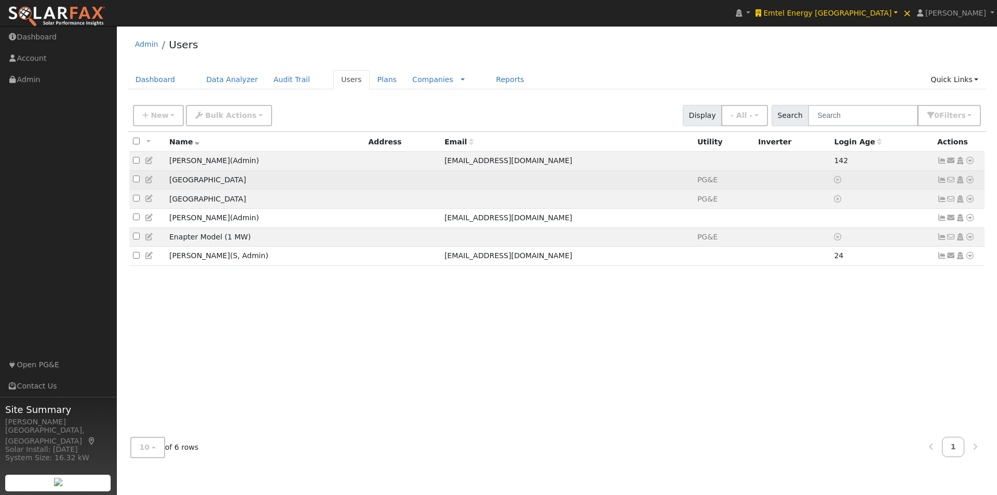
drag, startPoint x: 273, startPoint y: 182, endPoint x: 478, endPoint y: 180, distance: 205.1
click at [275, 181] on td "[GEOGRAPHIC_DATA]" at bounding box center [265, 179] width 199 height 19
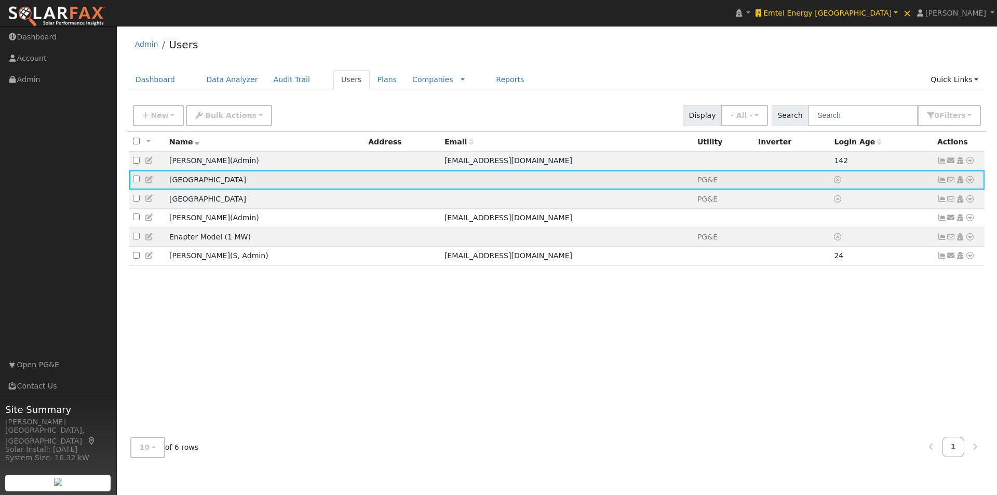
click at [971, 183] on icon at bounding box center [969, 179] width 9 height 7
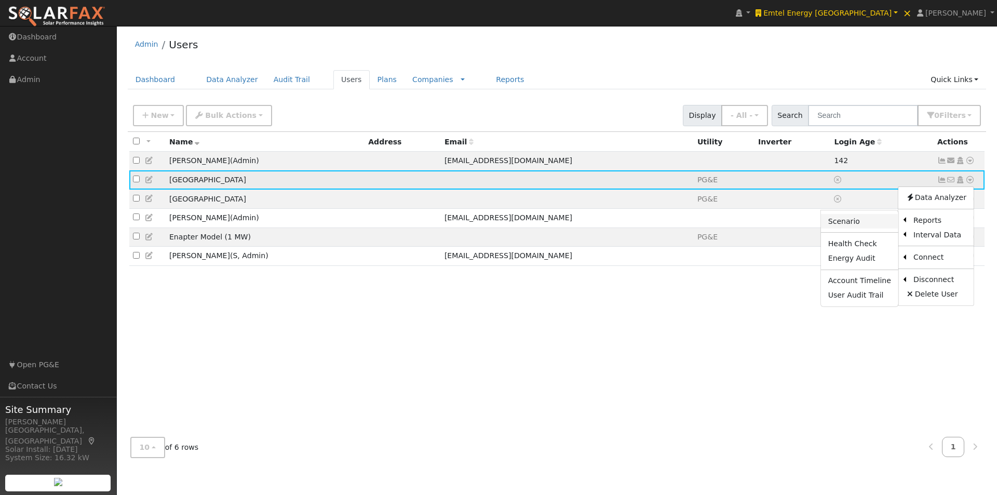
click at [845, 223] on link "Scenario" at bounding box center [859, 221] width 77 height 15
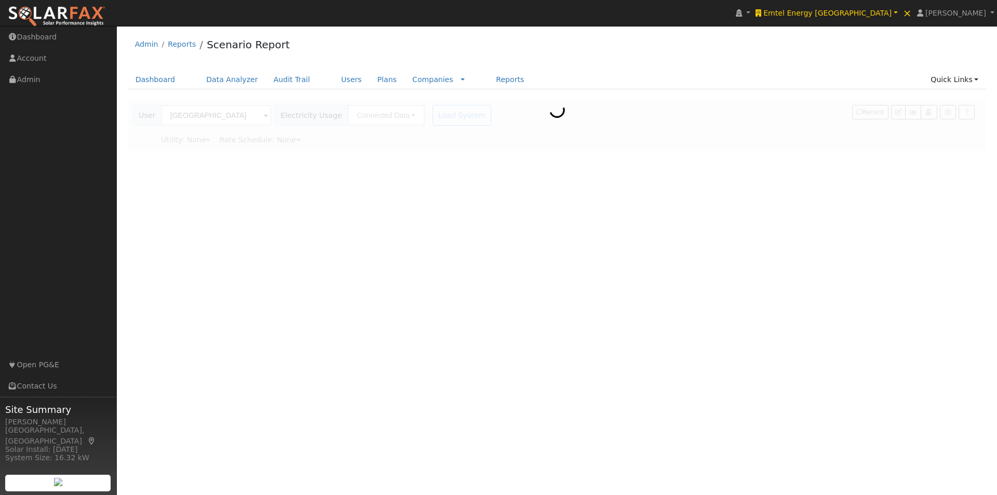
type input "Pacific Gas & Electric"
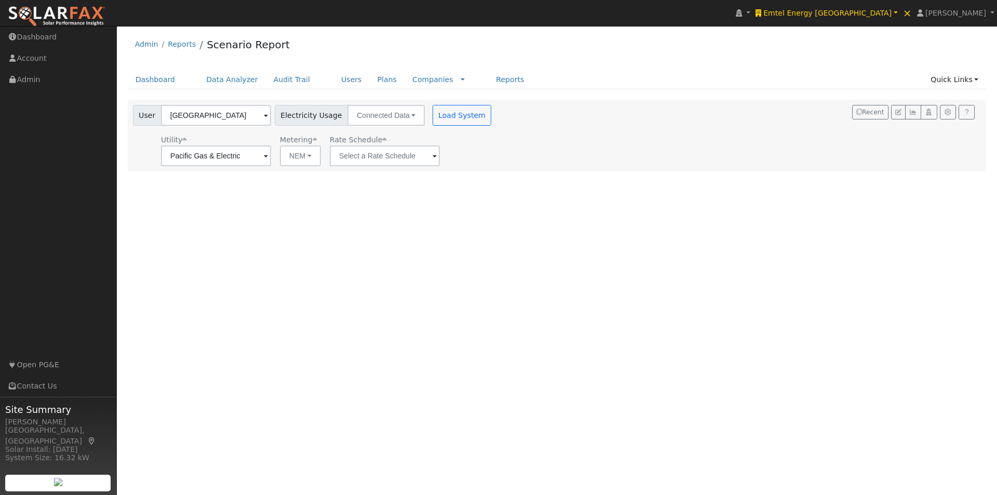
click at [385, 145] on div "Rate Schedule" at bounding box center [385, 140] width 110 height 11
click at [271, 154] on input "text" at bounding box center [216, 155] width 110 height 21
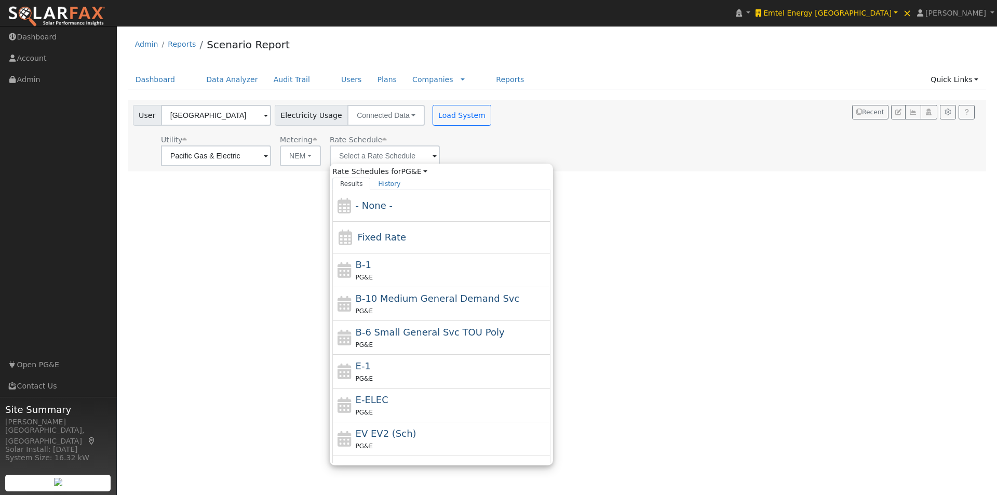
drag, startPoint x: 366, startPoint y: 235, endPoint x: 395, endPoint y: 213, distance: 37.1
click at [369, 234] on span "Fixed Rate" at bounding box center [381, 237] width 49 height 11
type input "Fixed Rate"
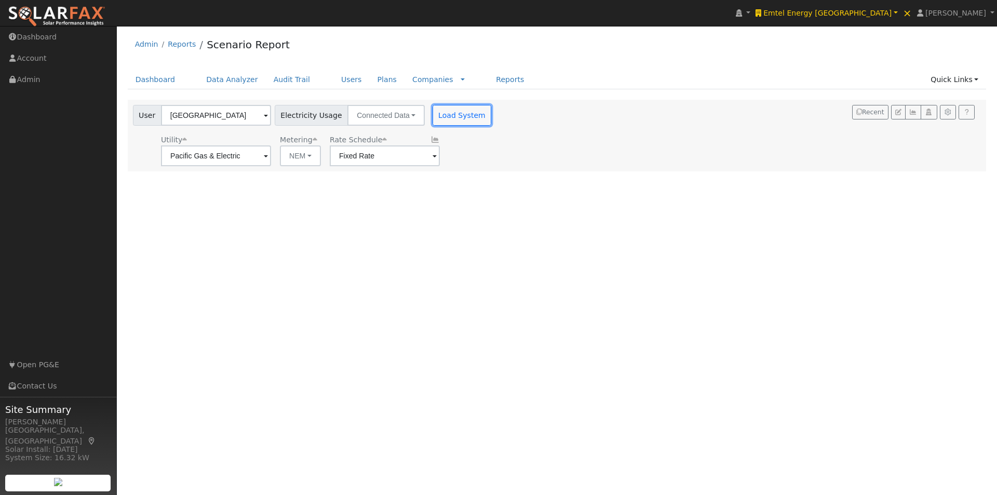
drag, startPoint x: 445, startPoint y: 118, endPoint x: 510, endPoint y: 103, distance: 67.0
click at [447, 117] on button "Load System" at bounding box center [462, 115] width 59 height 21
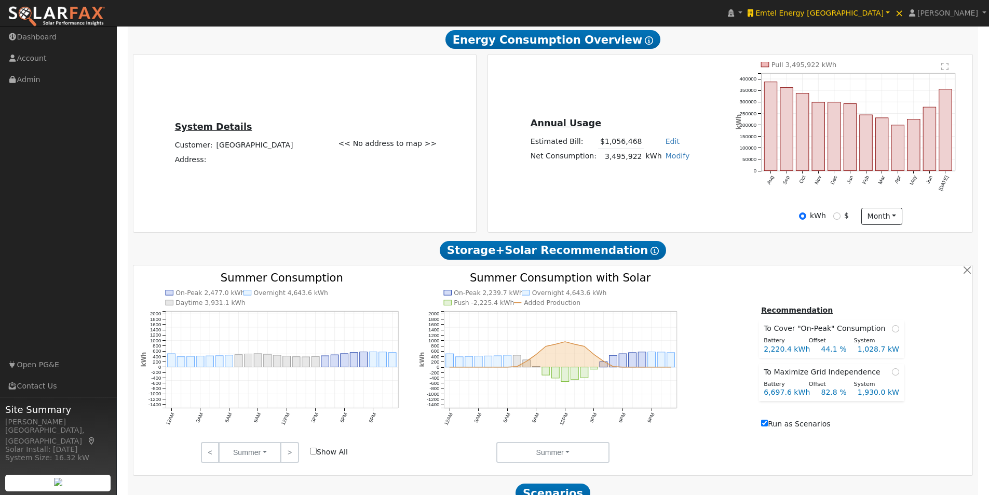
scroll to position [260, 0]
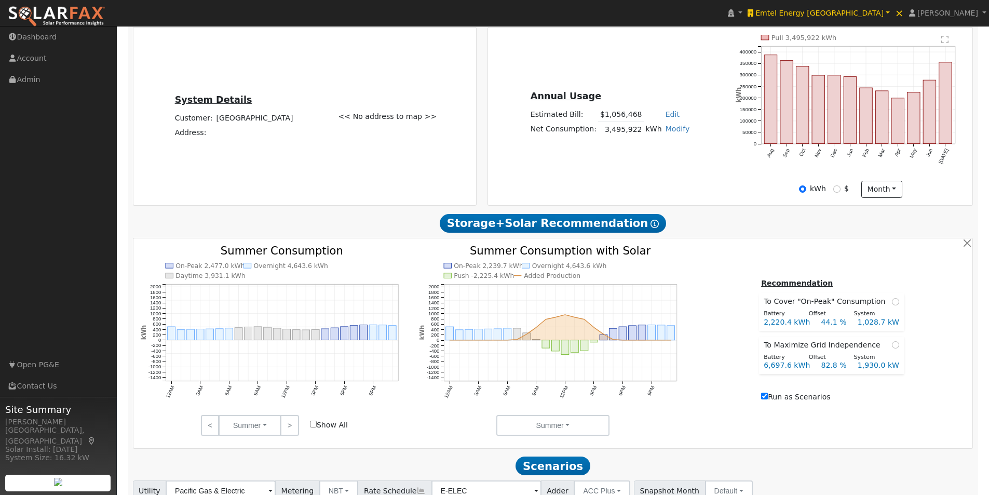
click at [312, 427] on input "Show All" at bounding box center [313, 424] width 7 height 7
click at [313, 425] on input "Show All" at bounding box center [313, 424] width 7 height 7
click at [290, 426] on link ">" at bounding box center [289, 425] width 18 height 21
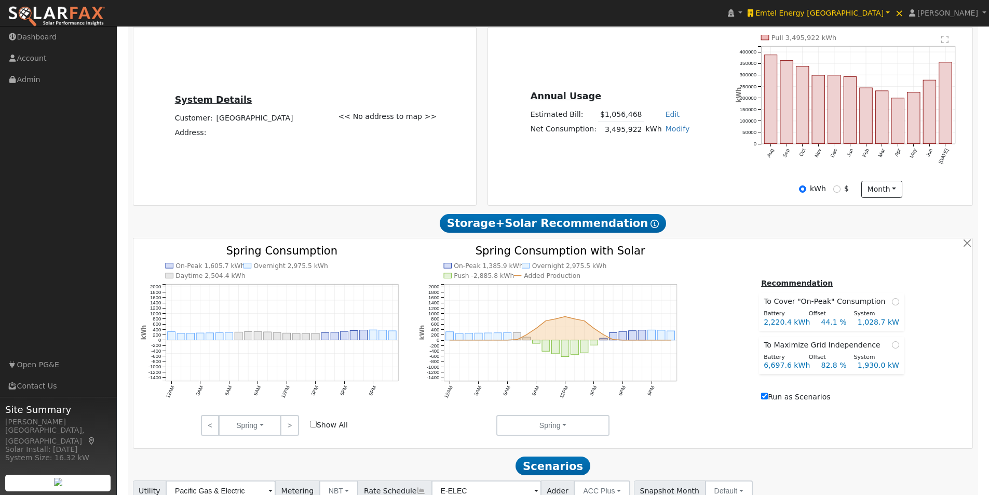
drag, startPoint x: 313, startPoint y: 427, endPoint x: 317, endPoint y: 421, distance: 7.9
click at [314, 426] on input "Show All" at bounding box center [313, 424] width 7 height 7
checkbox input "true"
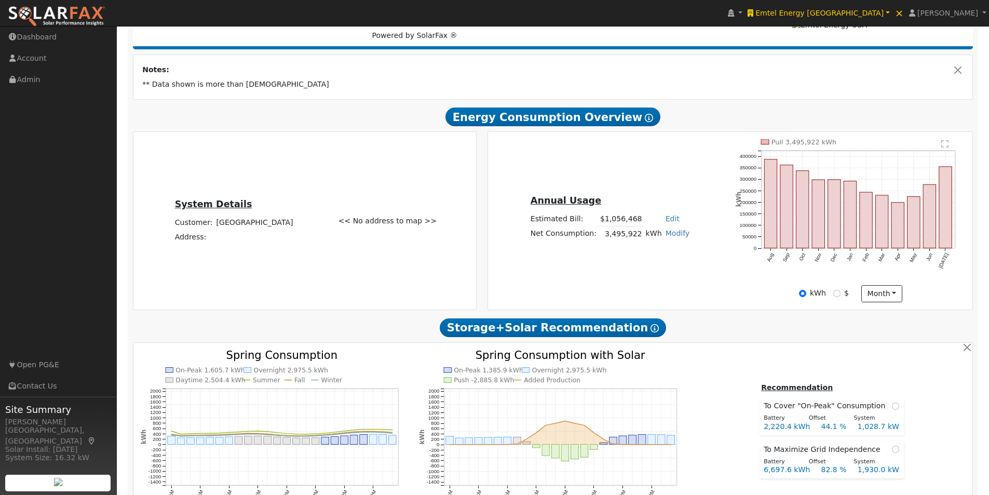
scroll to position [156, 0]
